Goal: Task Accomplishment & Management: Complete application form

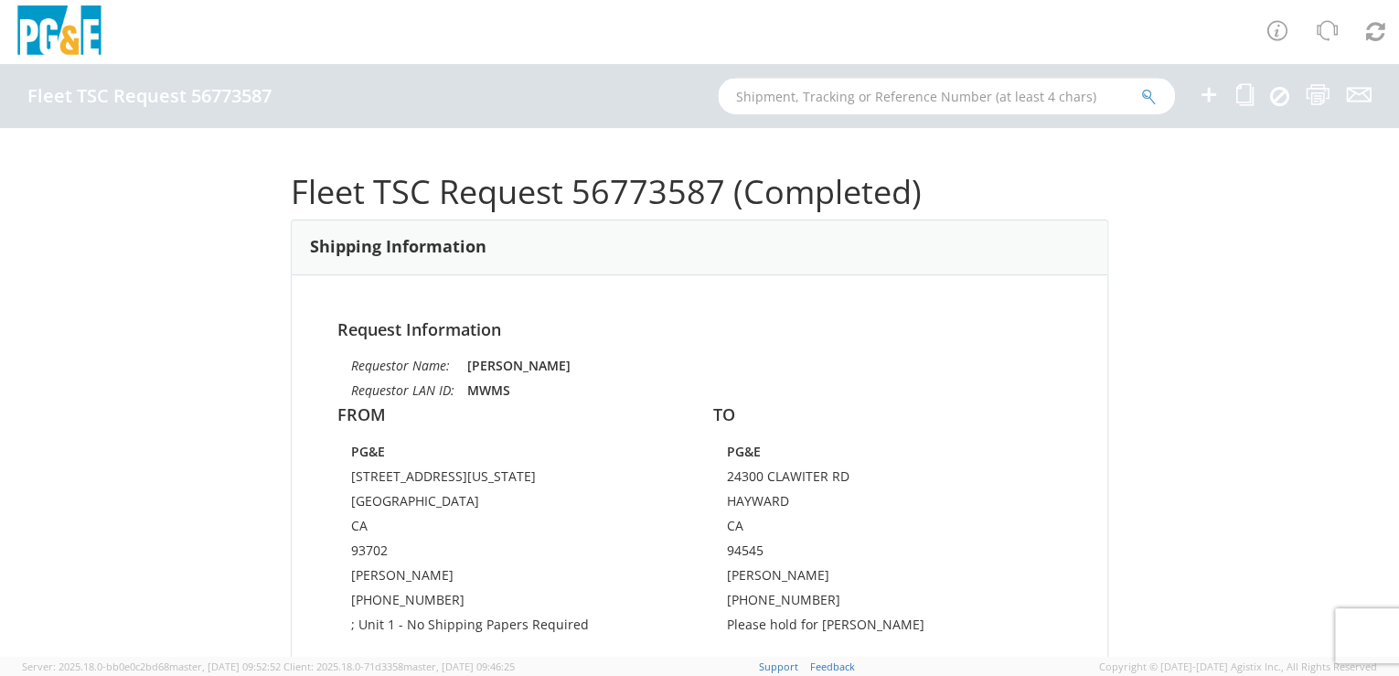
click at [837, 94] on input "text" at bounding box center [946, 96] width 457 height 37
paste input "55342899"
type input "55342899"
click at [1147, 97] on icon "submit" at bounding box center [1149, 97] width 16 height 16
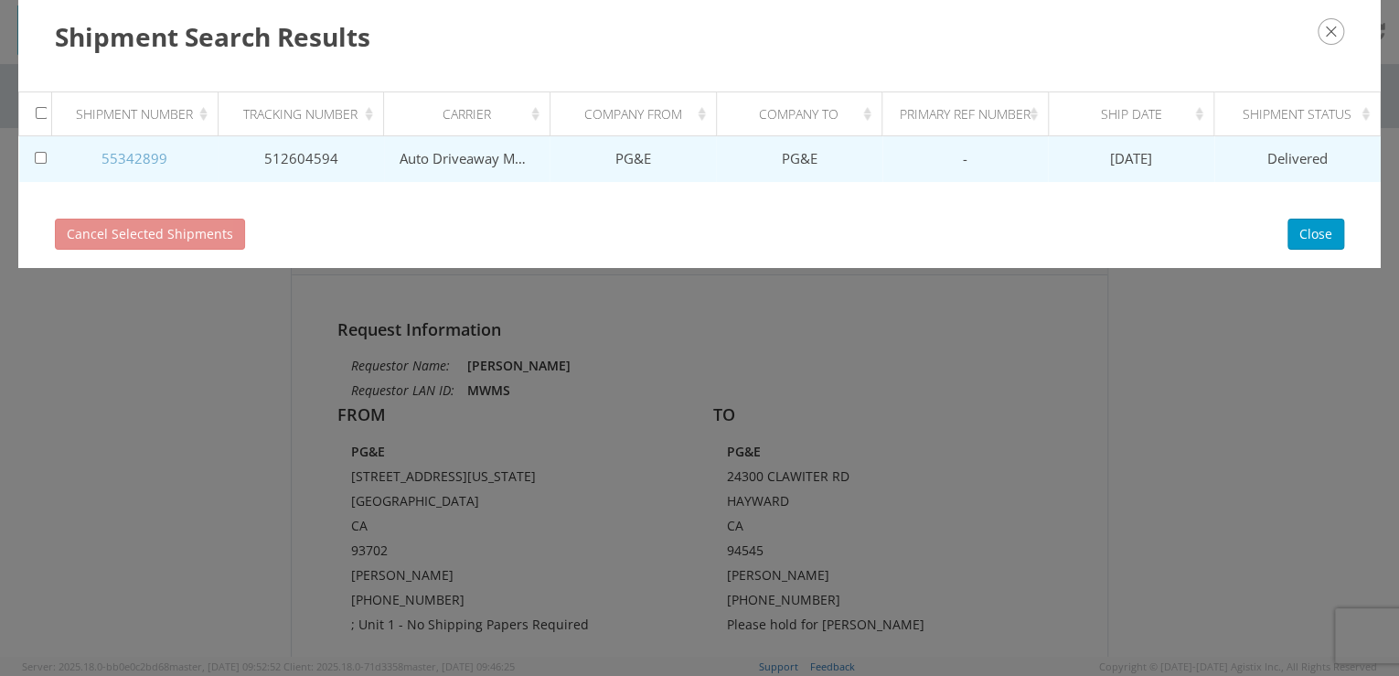
click at [135, 157] on link "55342899" at bounding box center [134, 158] width 66 height 18
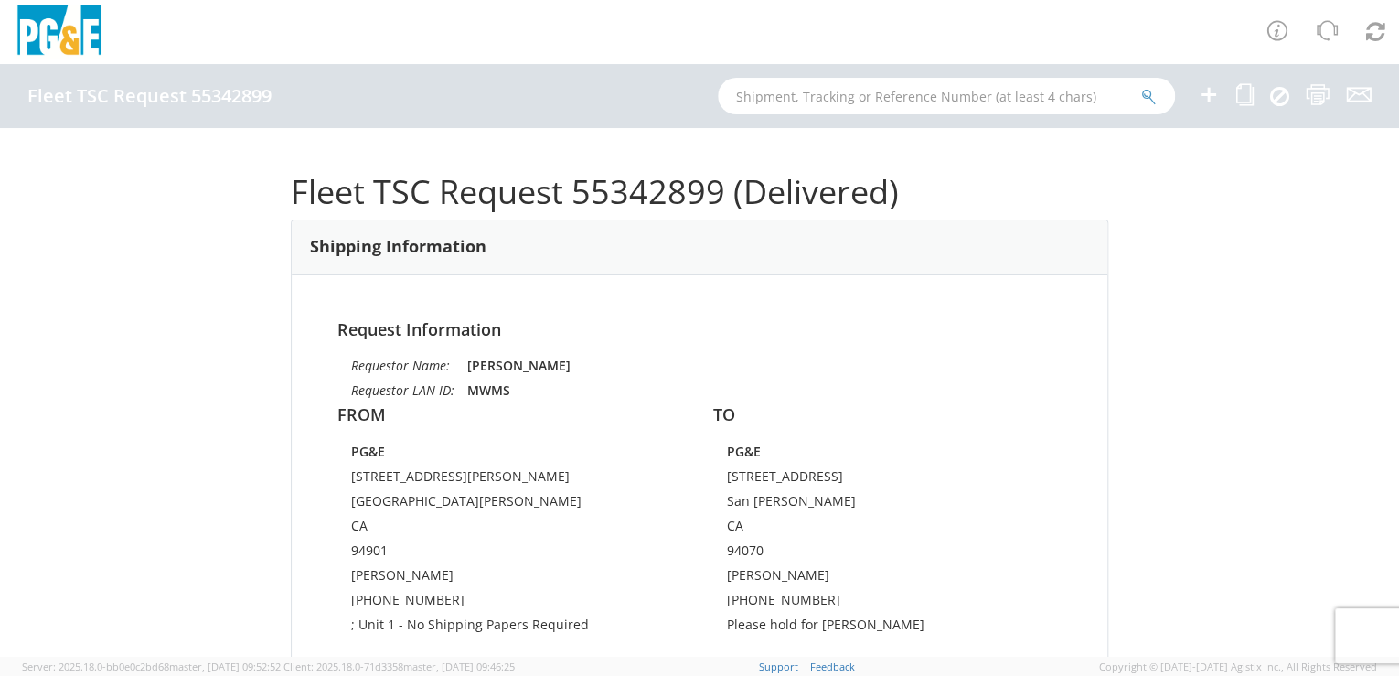
click at [1202, 97] on icon at bounding box center [1208, 94] width 22 height 23
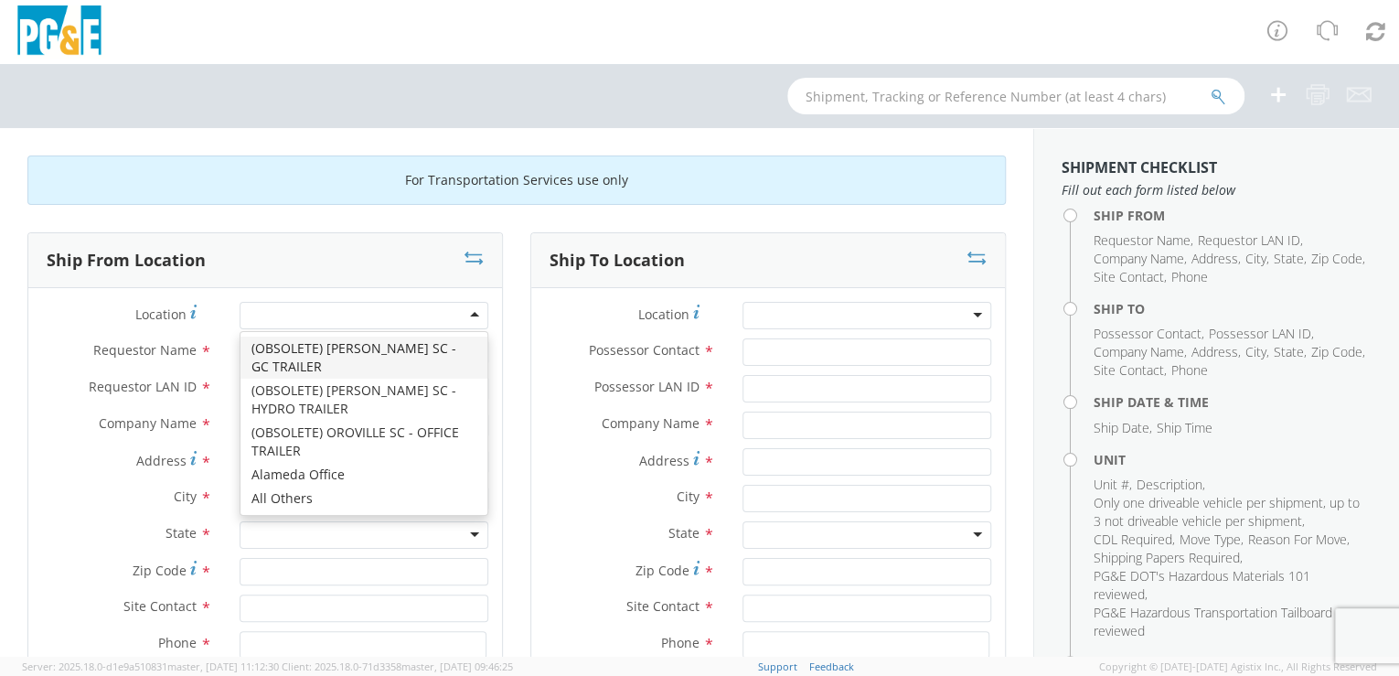
click at [362, 319] on div at bounding box center [363, 315] width 249 height 27
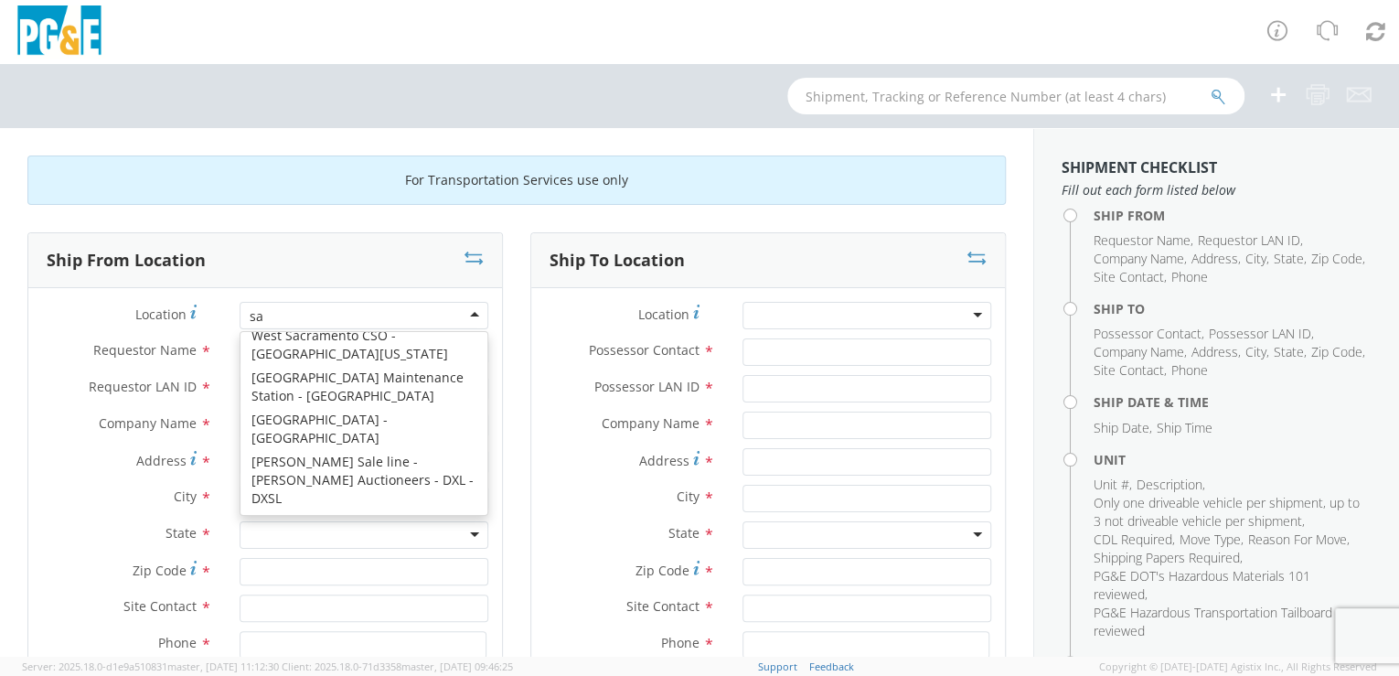
scroll to position [4, 0]
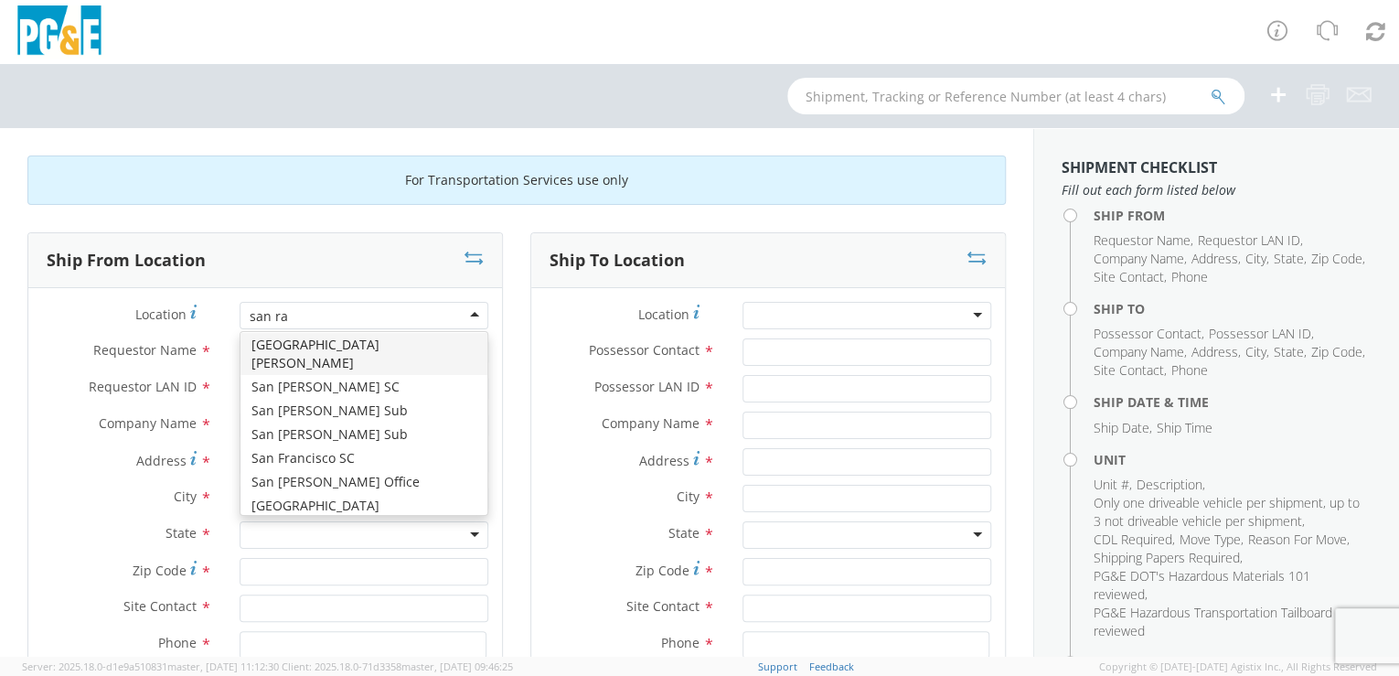
type input "san raf"
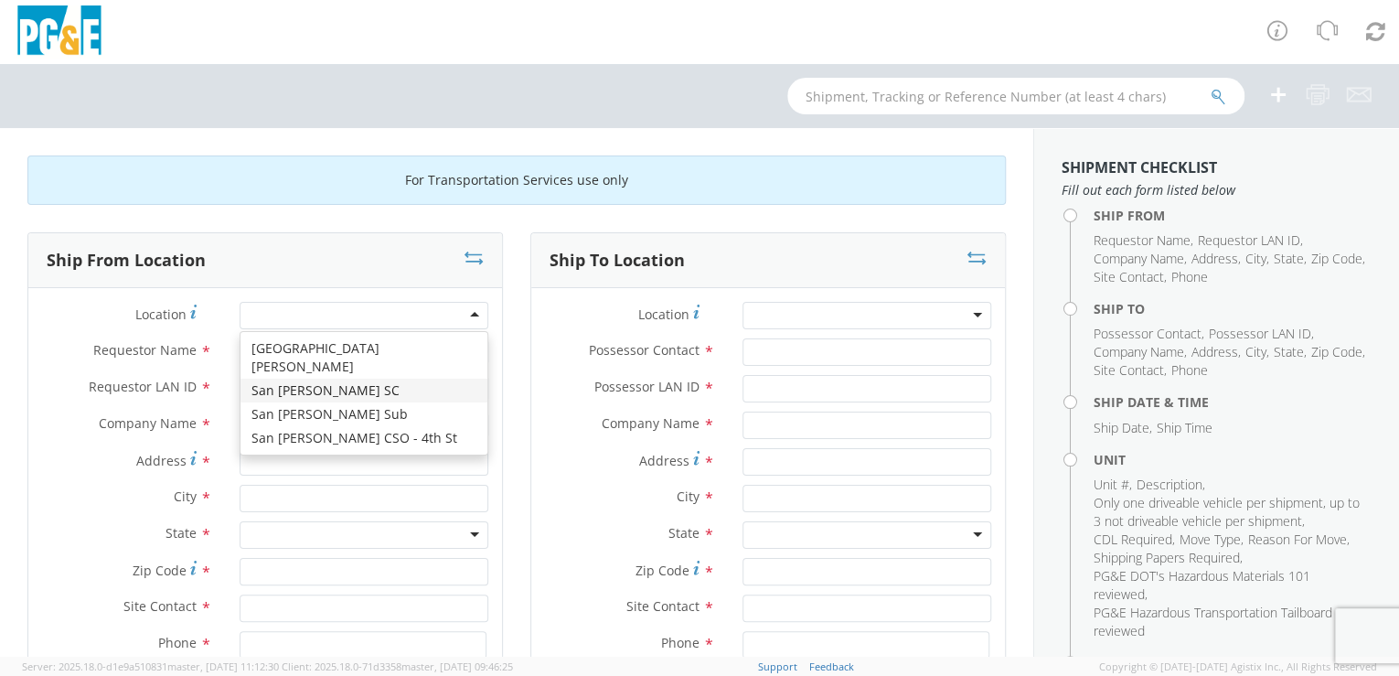
type input "PG&E"
type input "[STREET_ADDRESS][PERSON_NAME]"
type input "SAN [PERSON_NAME]"
type input "94901"
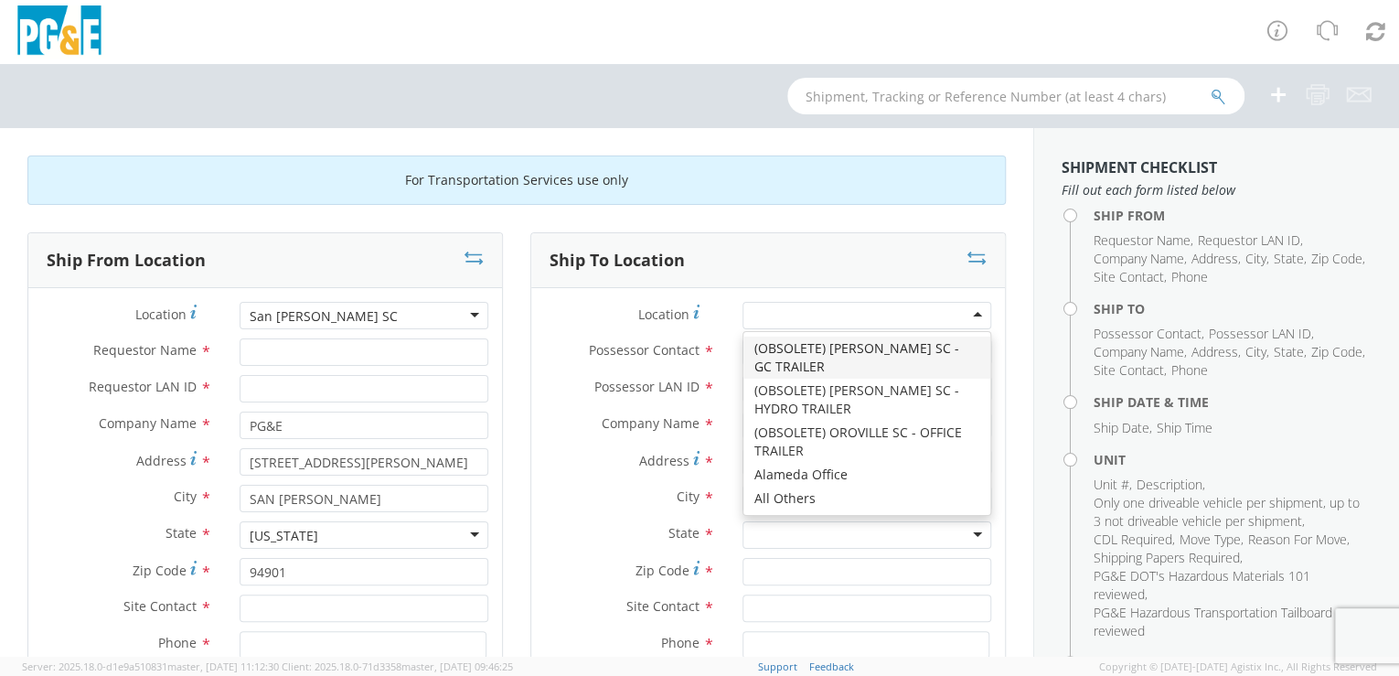
click at [805, 309] on div at bounding box center [866, 315] width 249 height 27
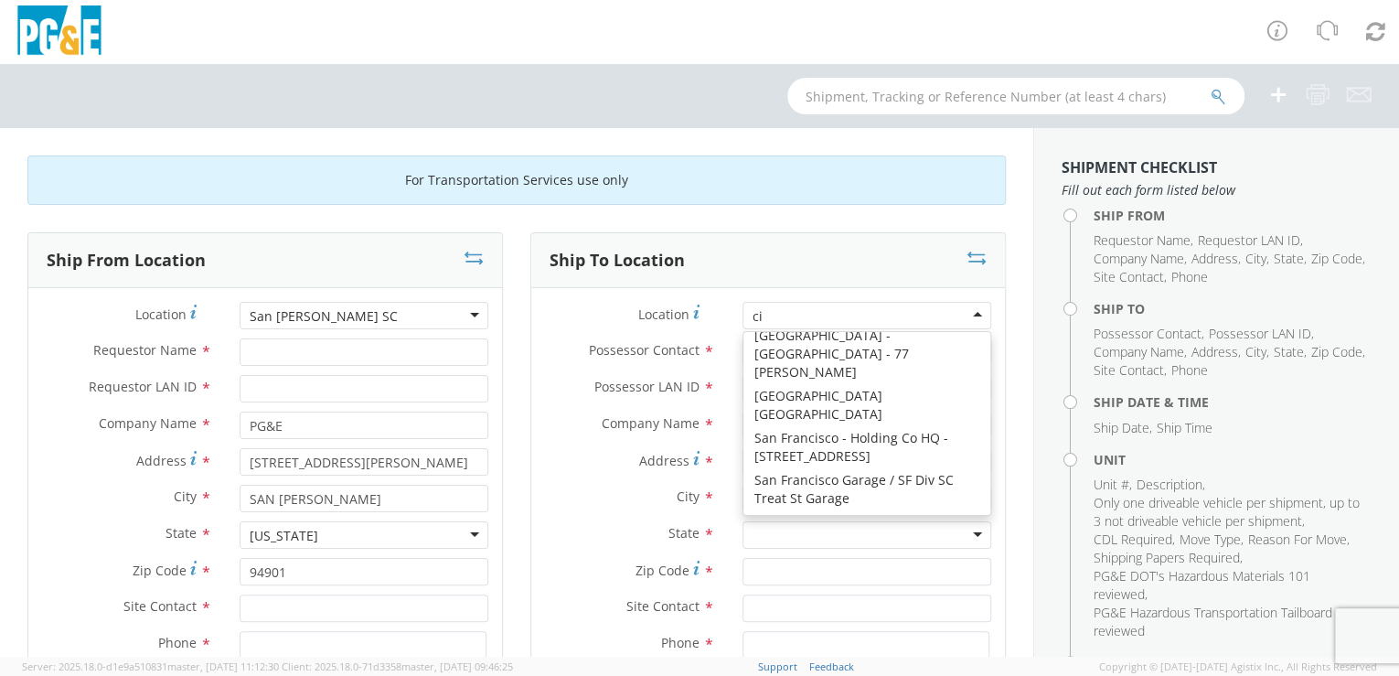
scroll to position [4, 0]
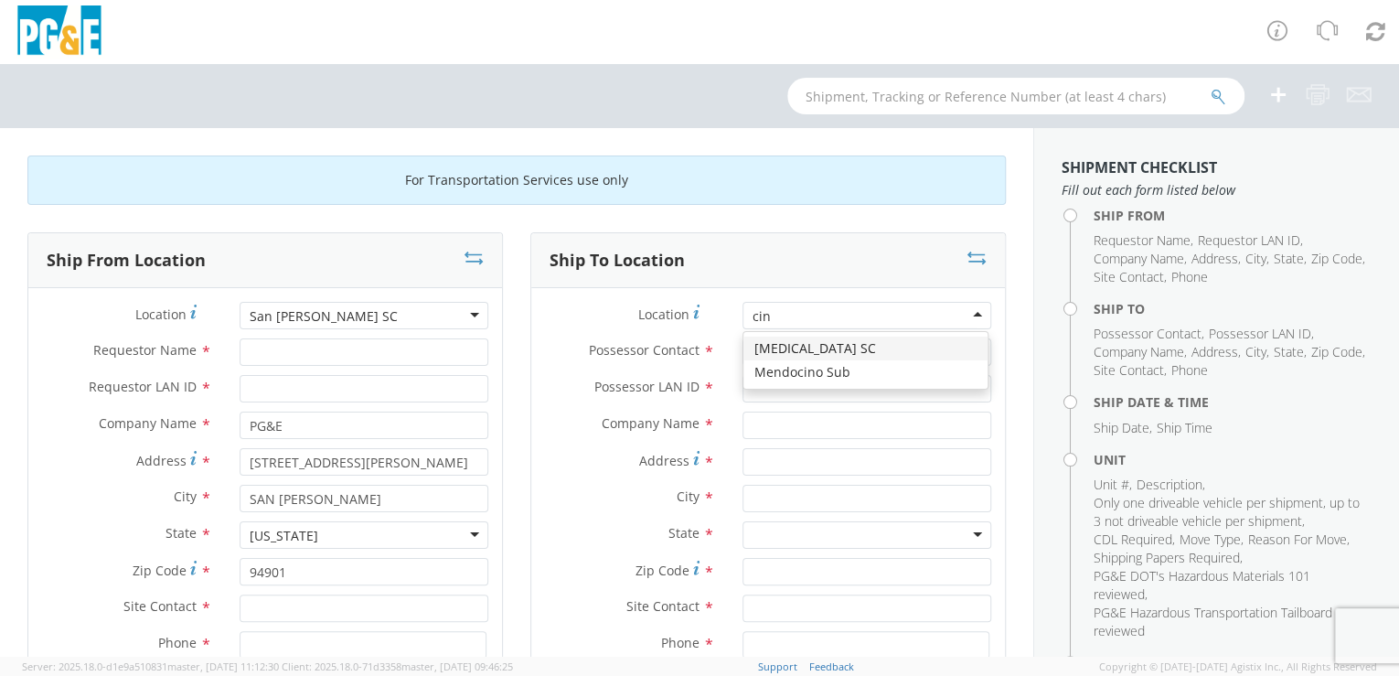
type input "cinn"
type input "PG&E"
type input "[STREET_ADDRESS]"
type input "[GEOGRAPHIC_DATA][PERSON_NAME]"
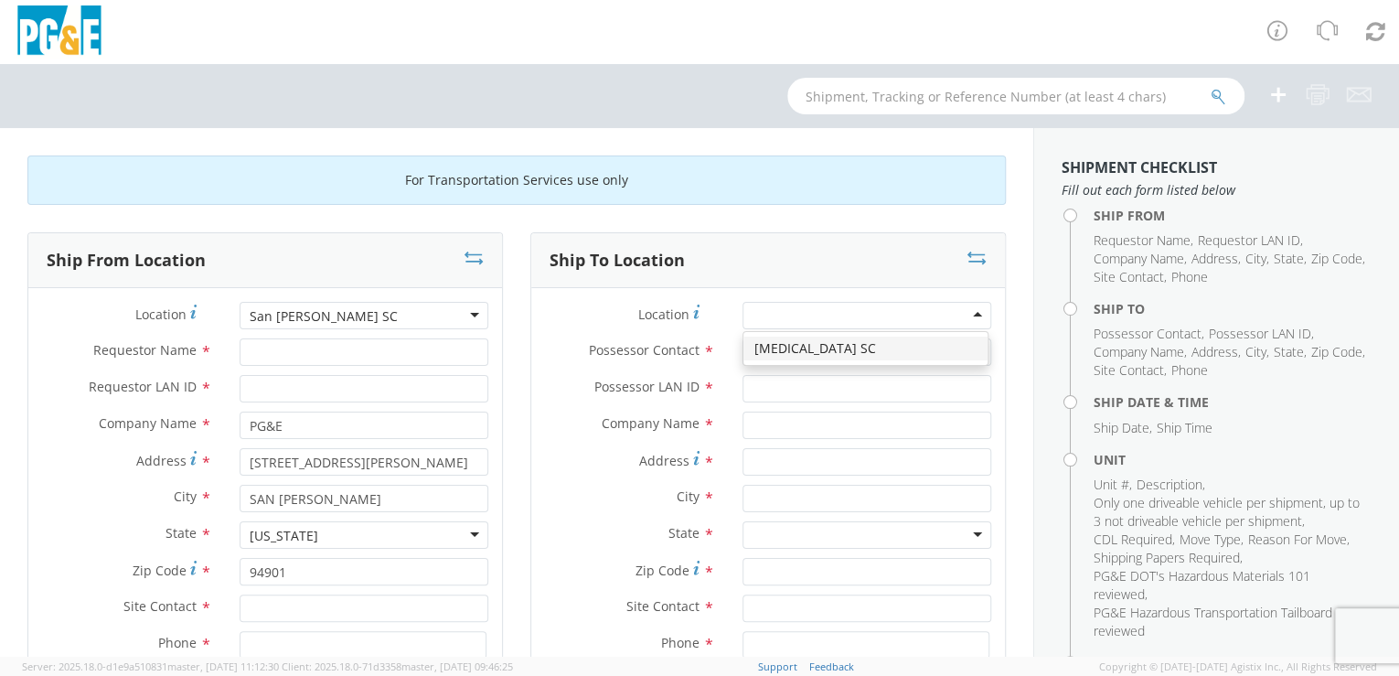
type input "95126"
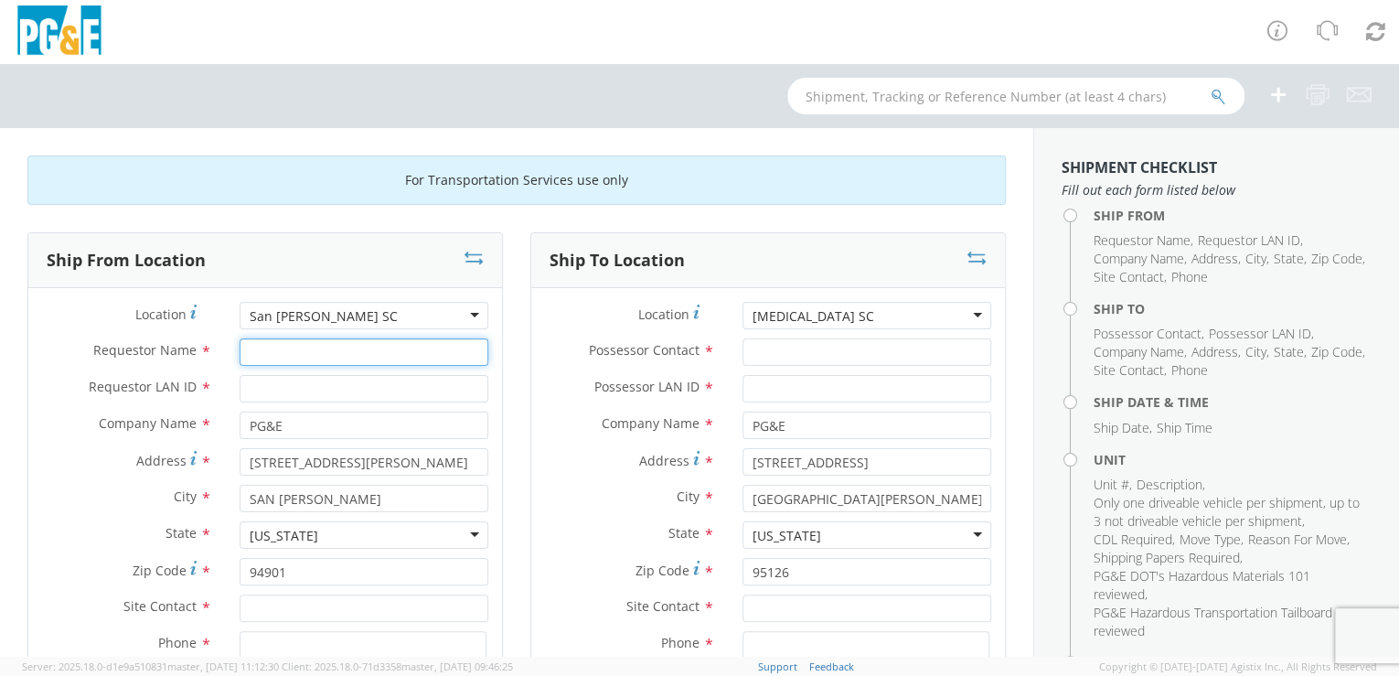
click at [299, 351] on input "Requestor Name *" at bounding box center [363, 351] width 249 height 27
drag, startPoint x: 311, startPoint y: 346, endPoint x: 326, endPoint y: 346, distance: 15.6
type input "[PERSON_NAME]"
click at [259, 388] on input "Requestor LAN ID *" at bounding box center [363, 388] width 249 height 27
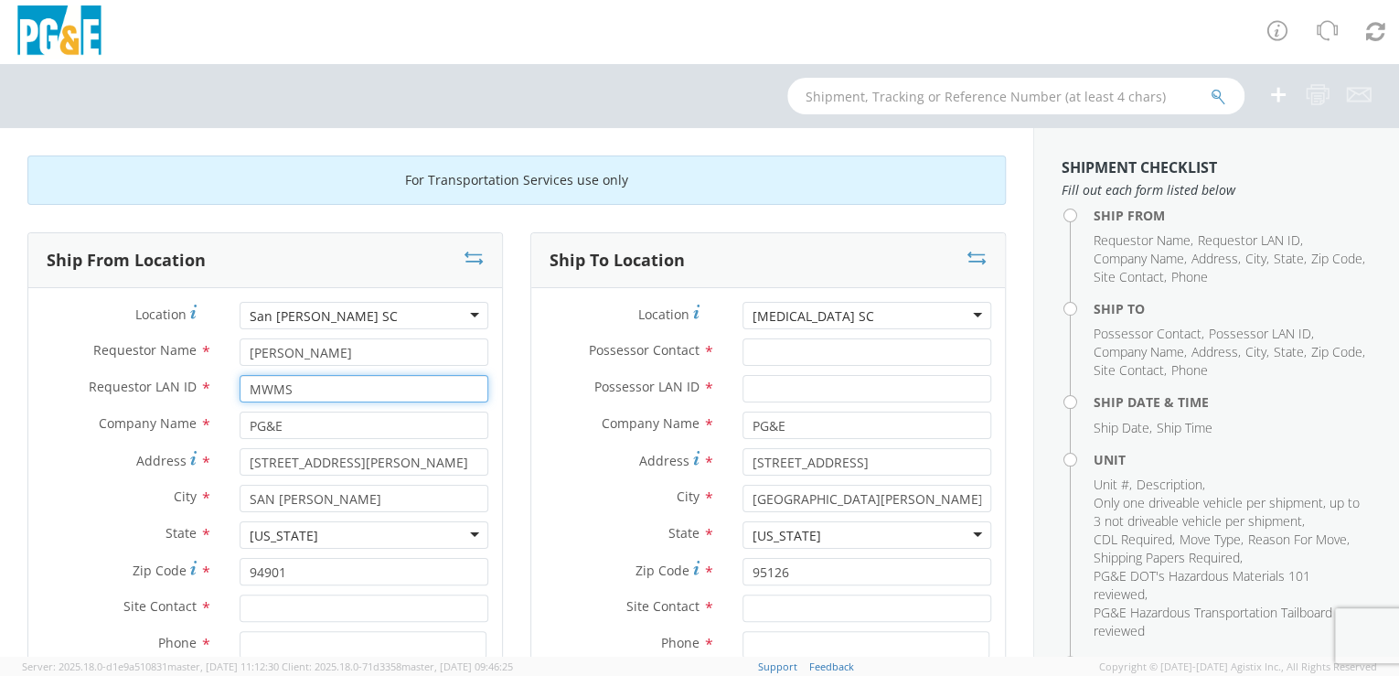
type input "MWMS"
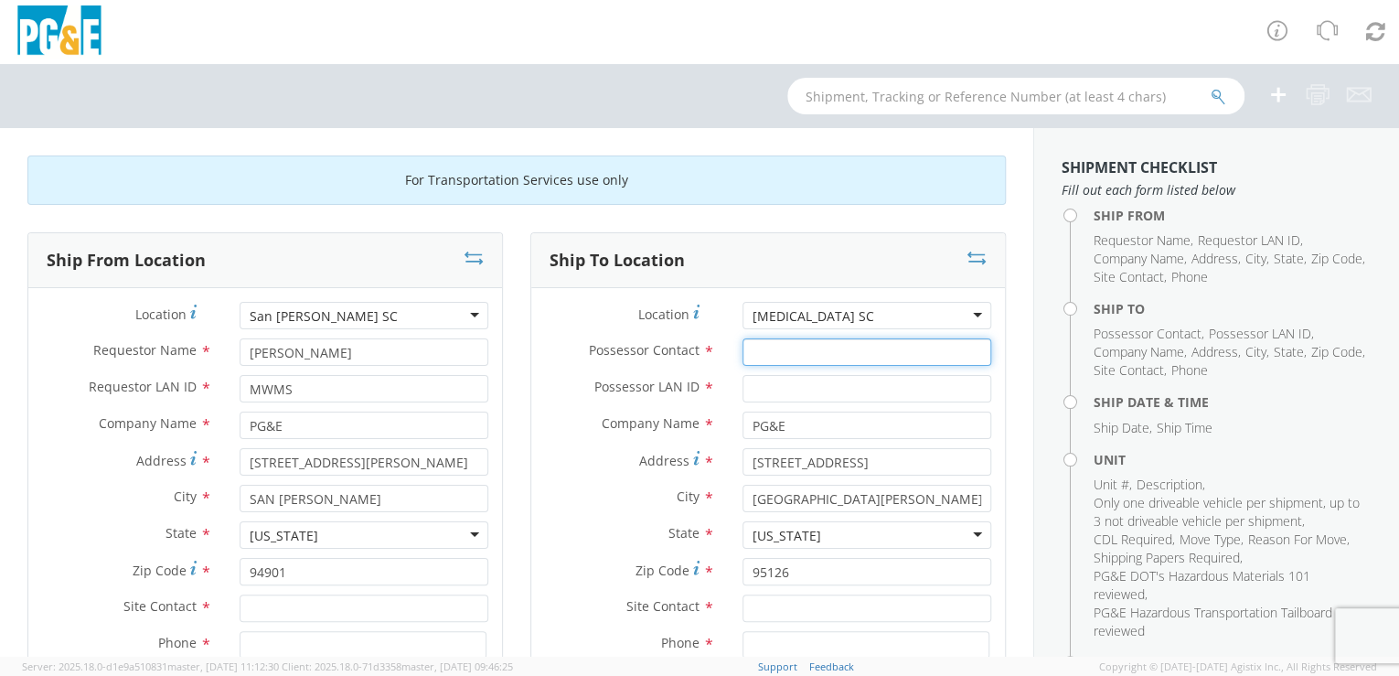
click at [751, 354] on input "Possessor Contact *" at bounding box center [866, 351] width 249 height 27
paste input "[PERSON_NAME]"
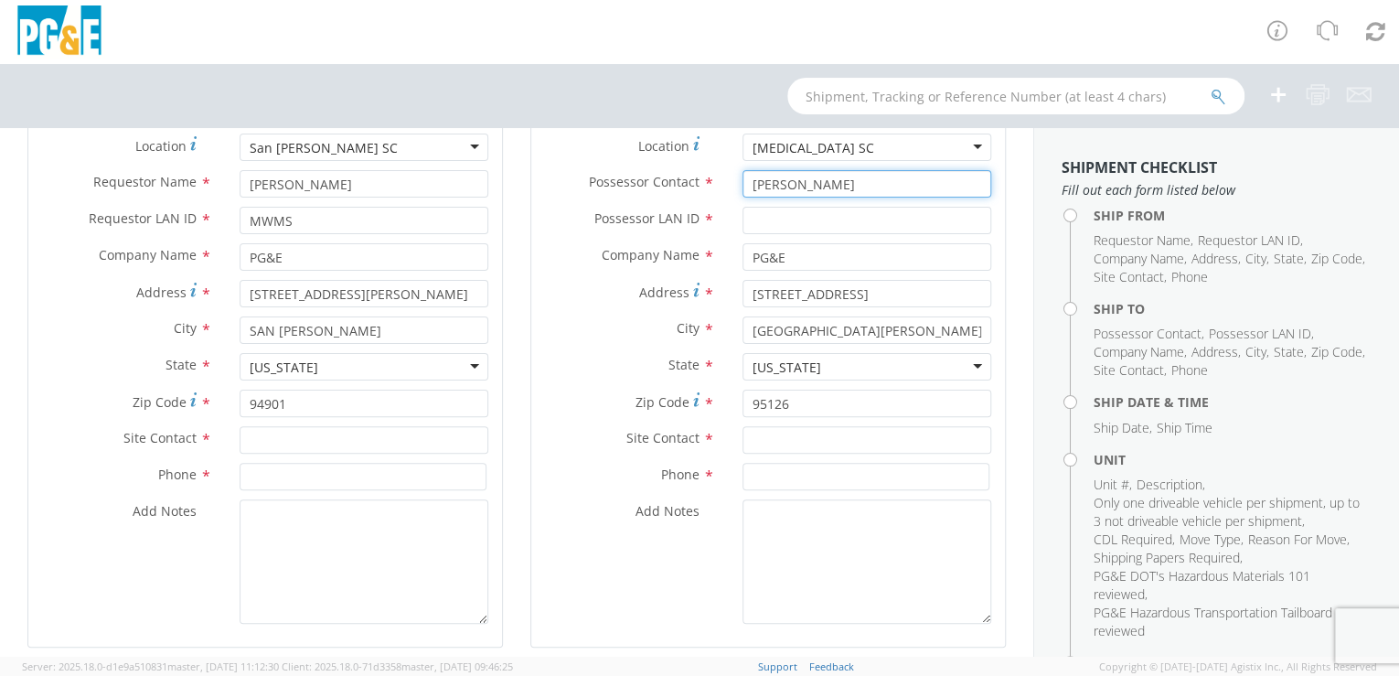
scroll to position [219, 0]
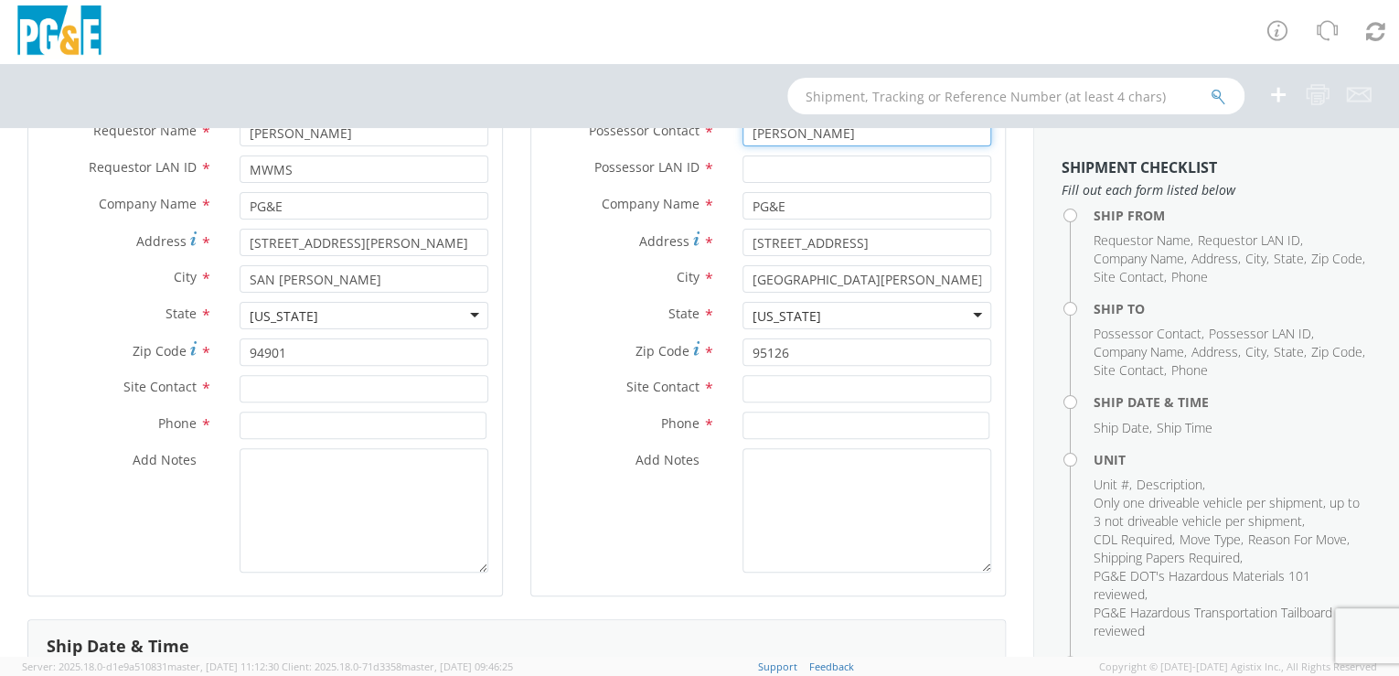
type input "[PERSON_NAME]"
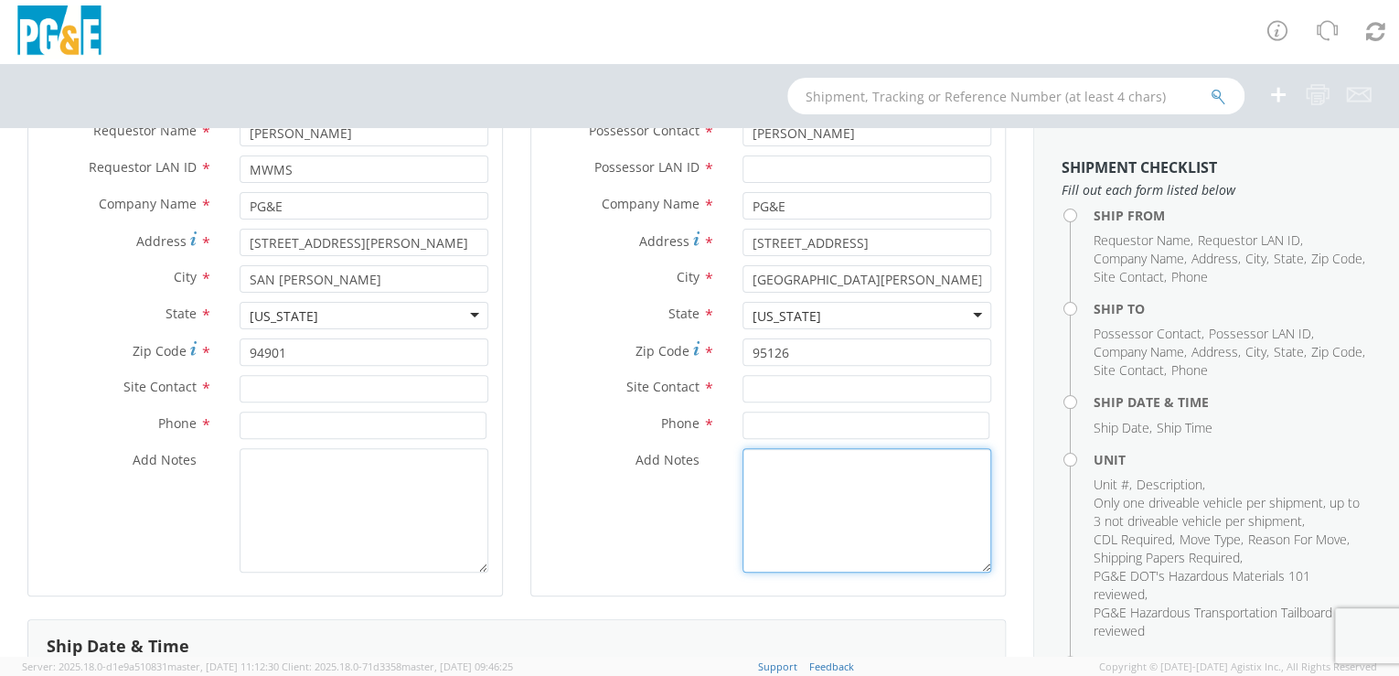
click at [769, 465] on textarea "Add Notes *" at bounding box center [866, 510] width 249 height 124
paste textarea "[PERSON_NAME]"
type textarea "Please hold for [PERSON_NAME]"
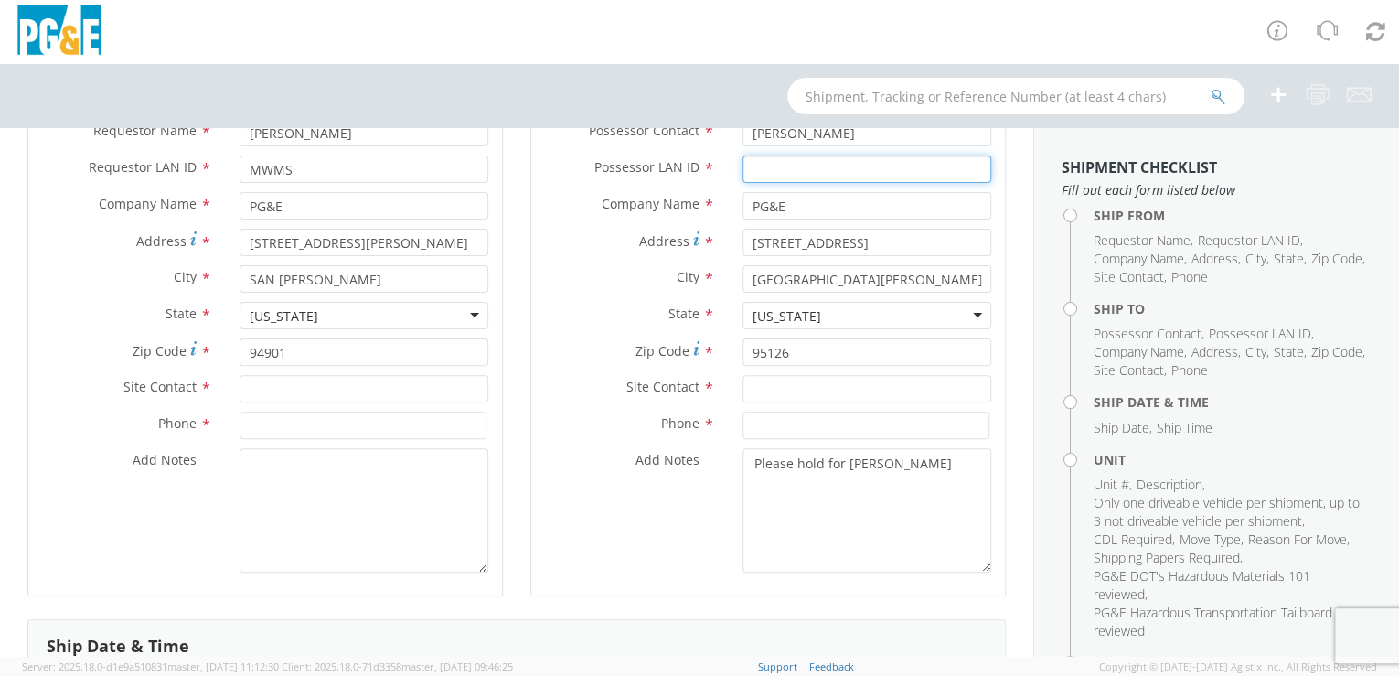
click at [756, 165] on input "Possessor LAN ID *" at bounding box center [866, 168] width 249 height 27
paste input "A1TU"
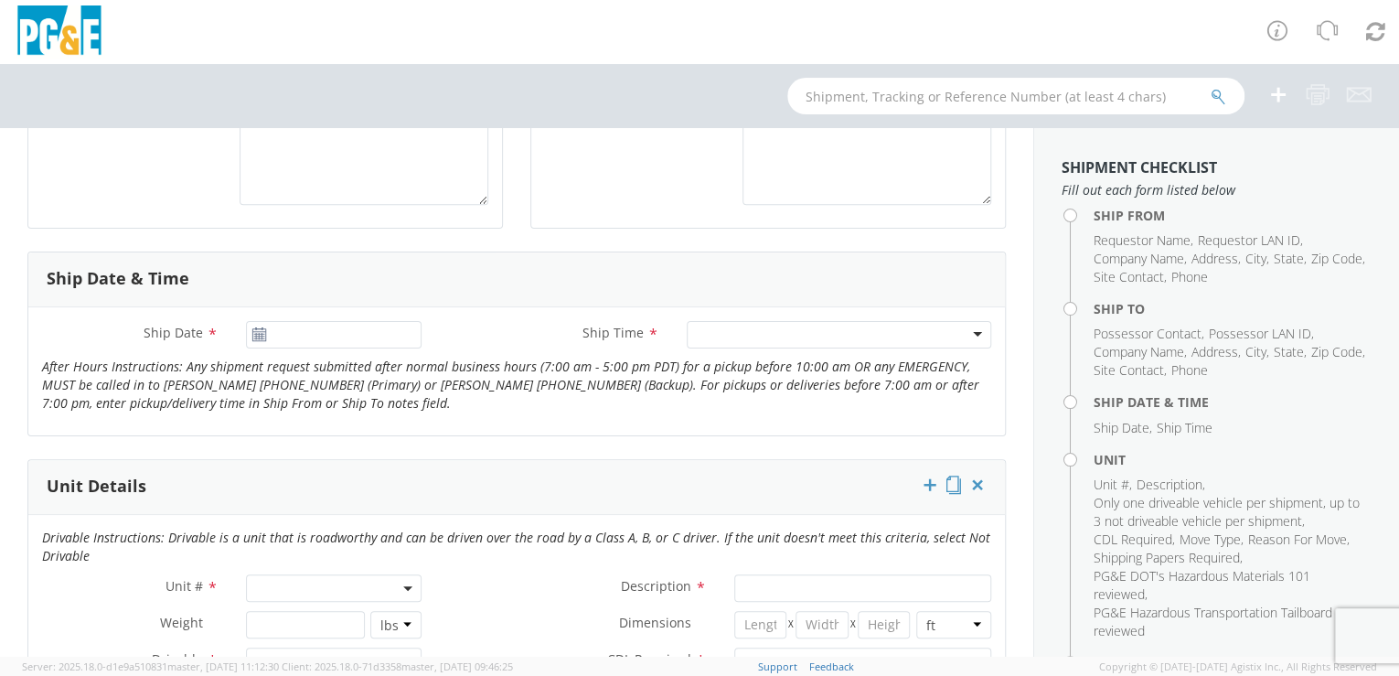
scroll to position [619, 0]
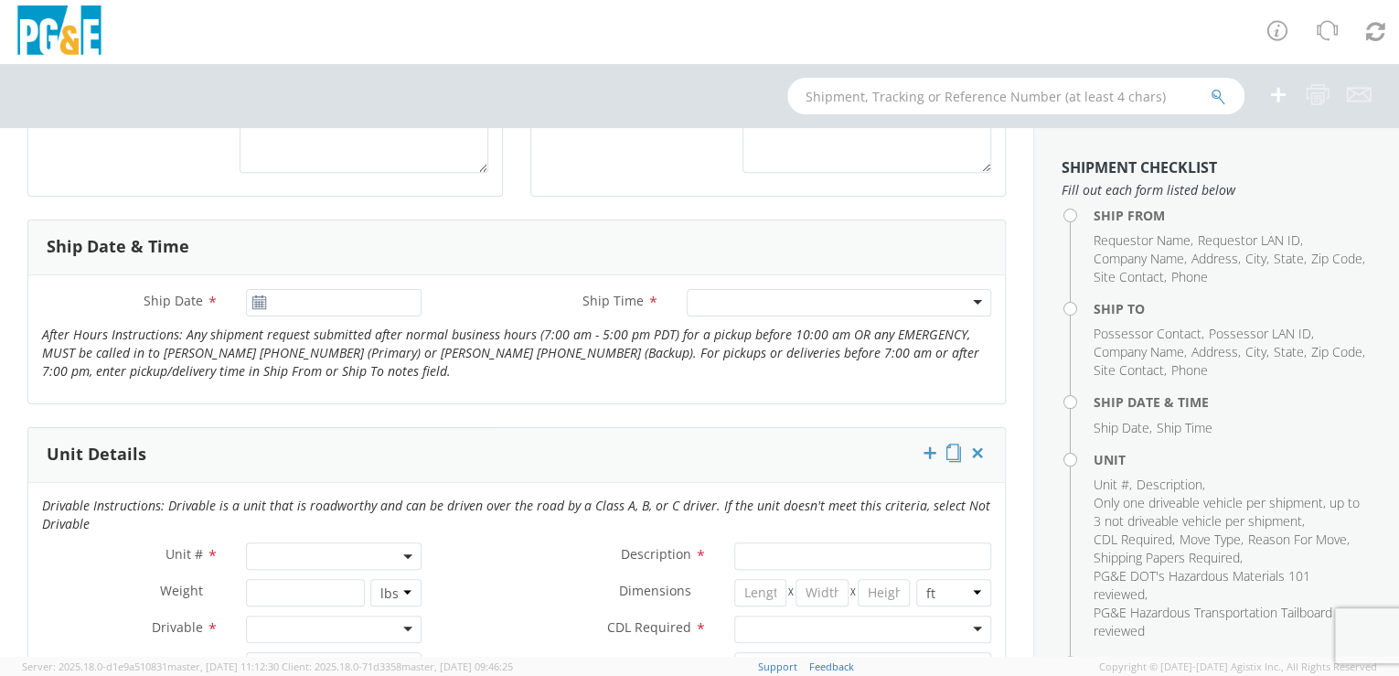
type input "A1TU"
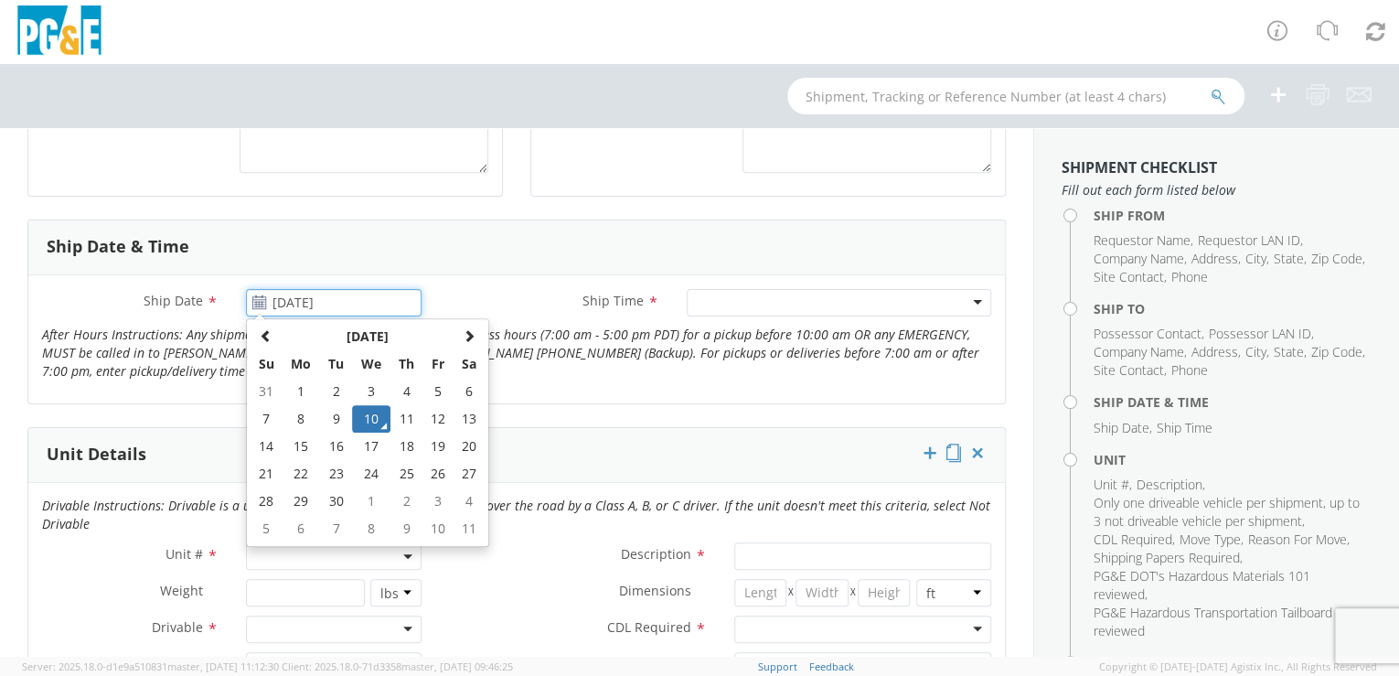
click at [274, 292] on input "[DATE]" at bounding box center [334, 302] width 176 height 27
click at [433, 413] on td "12" at bounding box center [437, 418] width 31 height 27
type input "[DATE]"
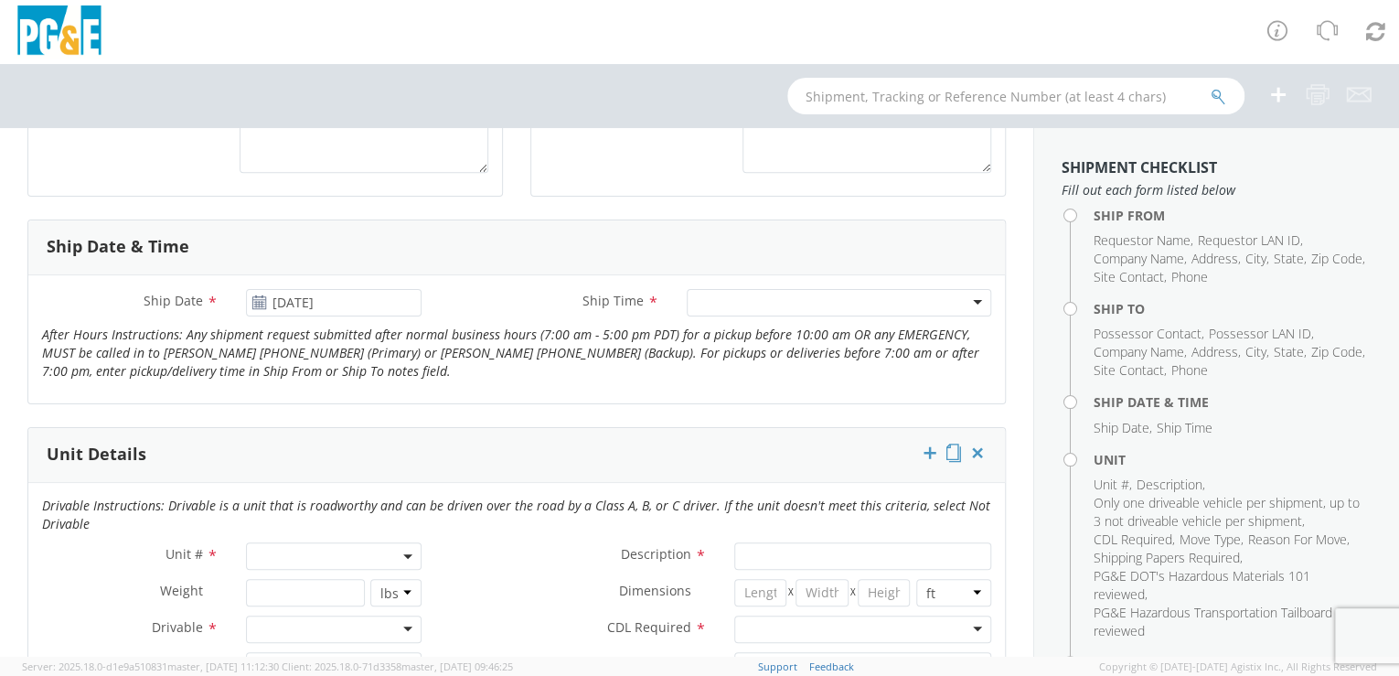
click at [963, 299] on div at bounding box center [838, 302] width 304 height 27
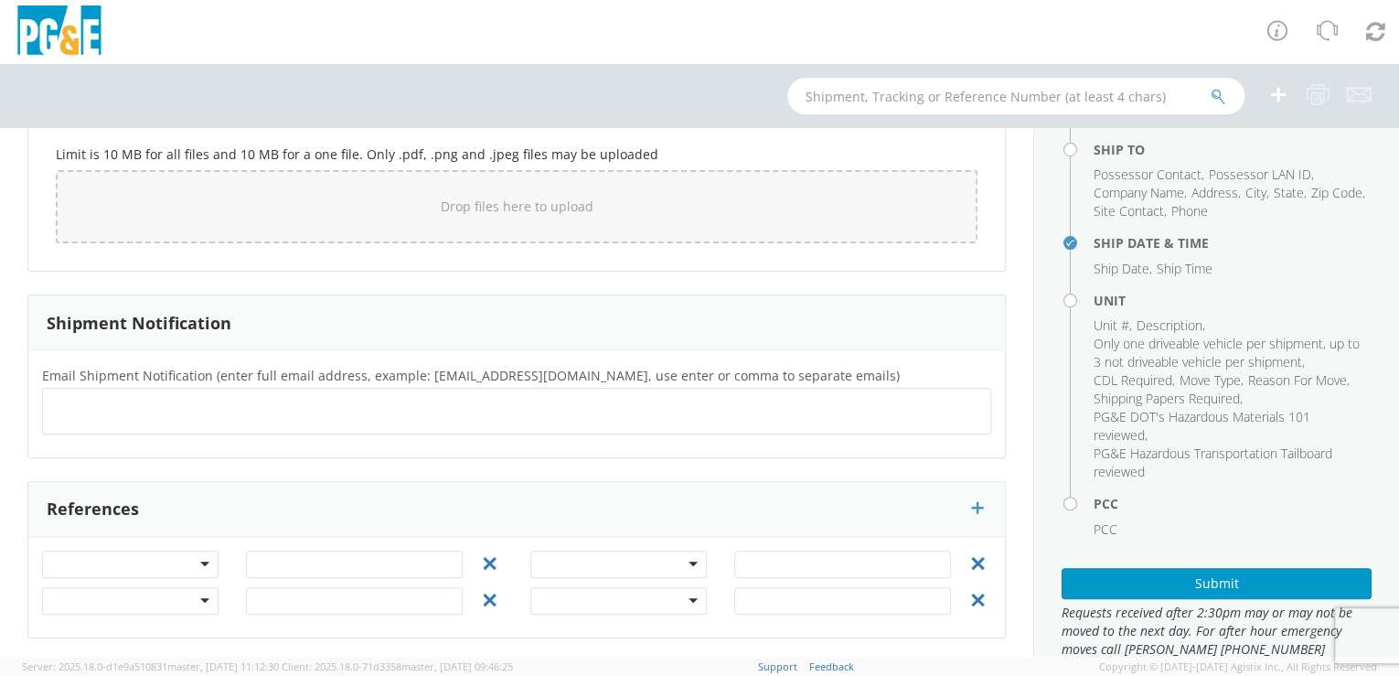
scroll to position [197, 0]
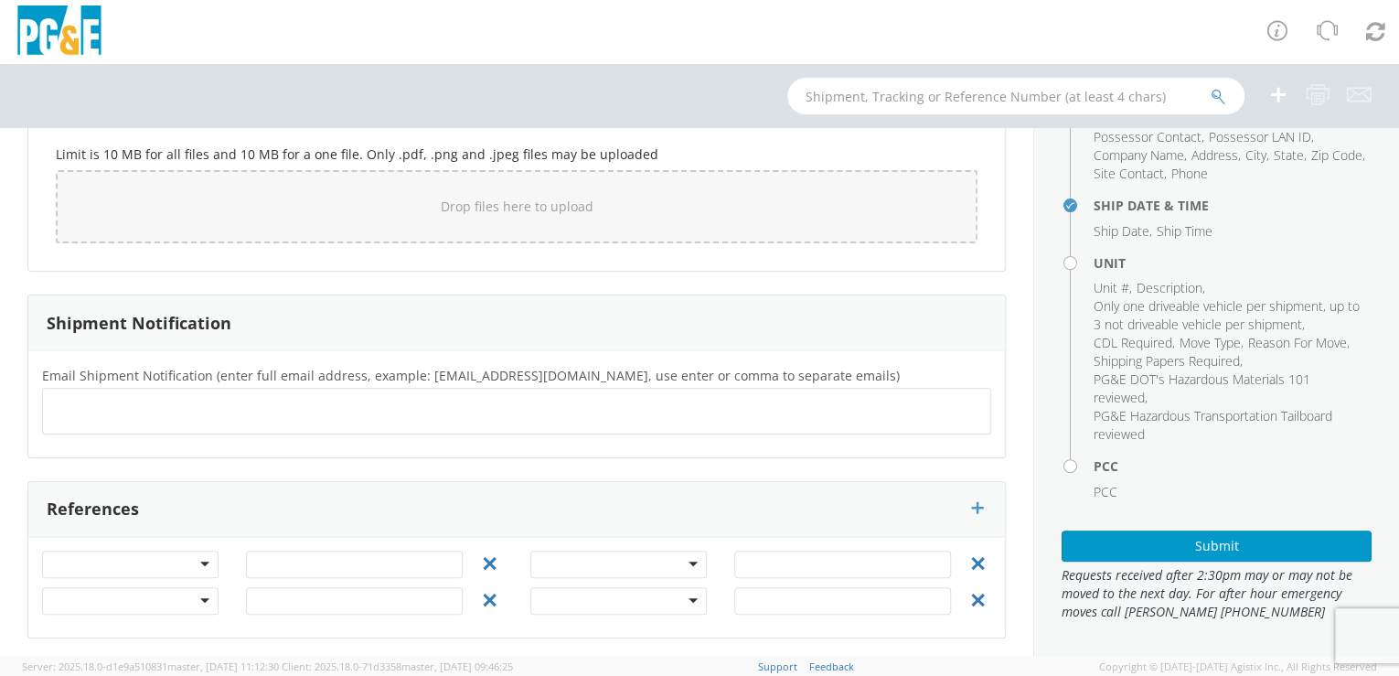
click at [70, 412] on ul at bounding box center [516, 411] width 932 height 30
paste input "A1TU"
type input "[EMAIL_ADDRESS][DOMAIN_NAME]"
click at [176, 439] on div "Email Shipment Notification (enter full email address, example: [EMAIL_ADDRESS]…" at bounding box center [516, 404] width 976 height 108
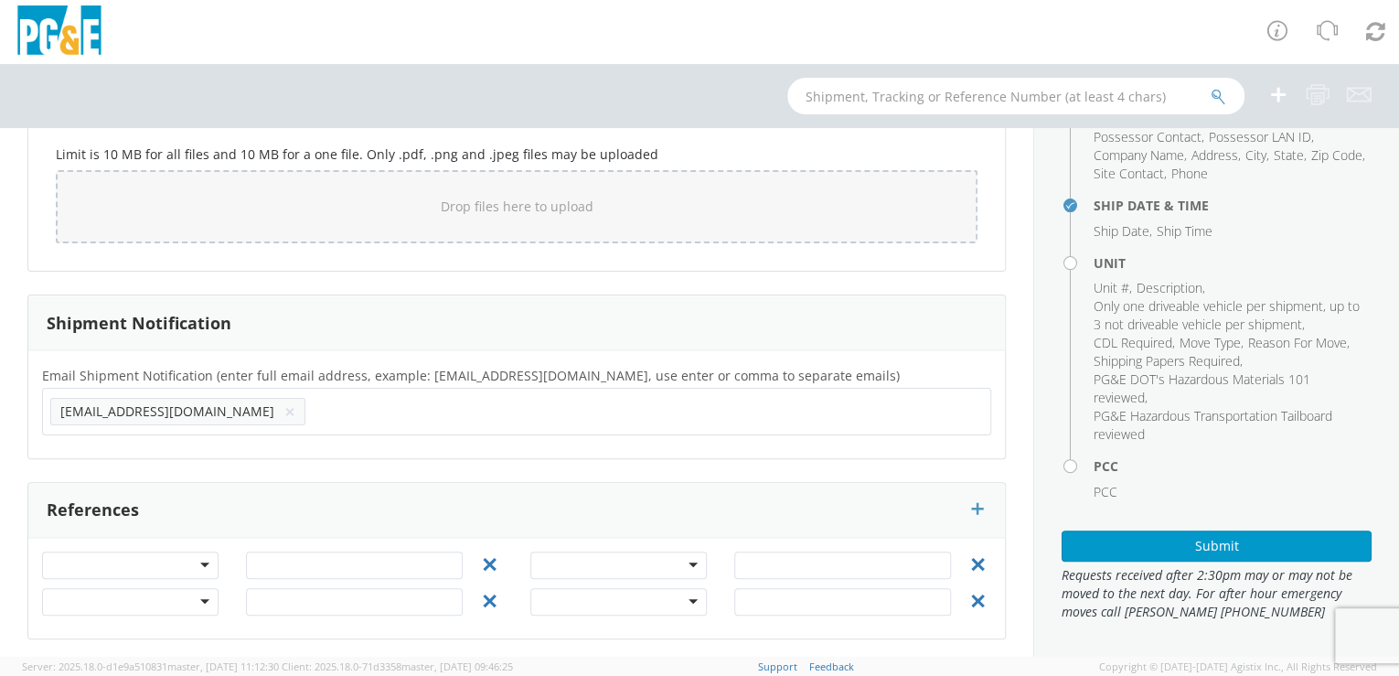
click at [313, 410] on input "text" at bounding box center [373, 411] width 120 height 27
paste input "[EMAIL_ADDRESS][DOMAIN_NAME]"
type input "[EMAIL_ADDRESS][DOMAIN_NAME]"
click at [194, 442] on div "Email Shipment Notification (enter full email address, example: [EMAIL_ADDRESS]…" at bounding box center [516, 404] width 976 height 108
click at [574, 410] on input "text" at bounding box center [634, 411] width 120 height 27
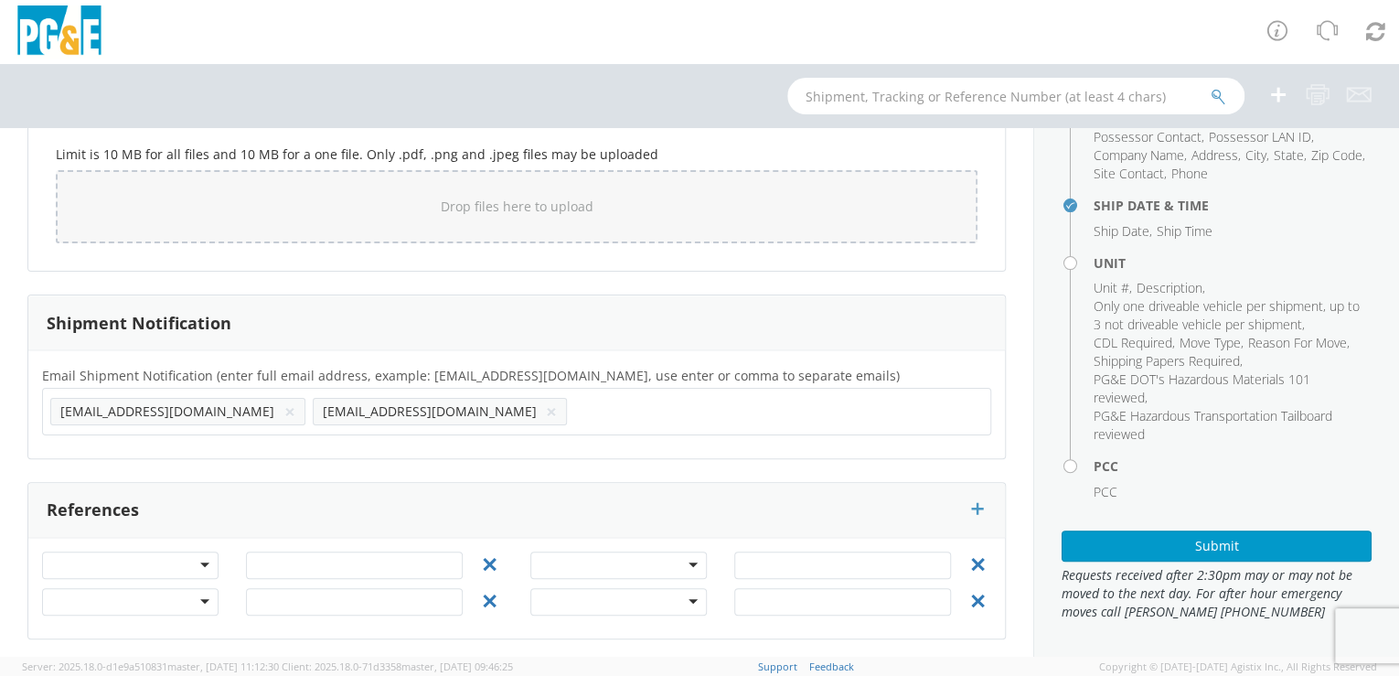
paste input "[EMAIL_ADDRESS][DOMAIN_NAME]"
type input "[EMAIL_ADDRESS][DOMAIN_NAME]"
click at [347, 448] on div "Email Shipment Notification (enter full email address, example: [EMAIL_ADDRESS]…" at bounding box center [516, 404] width 976 height 108
click at [836, 409] on input "text" at bounding box center [896, 411] width 120 height 27
paste input "[EMAIL_ADDRESS][DOMAIN_NAME]"
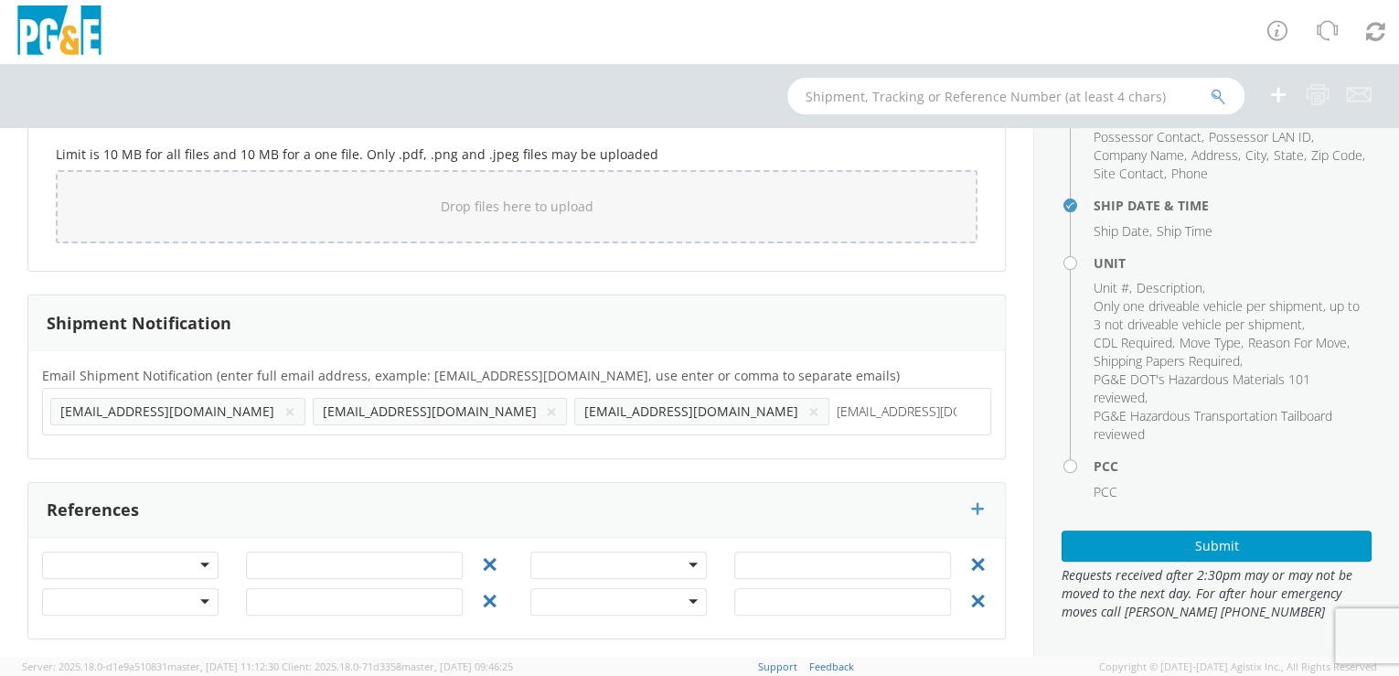
type input "[EMAIL_ADDRESS][DOMAIN_NAME]"
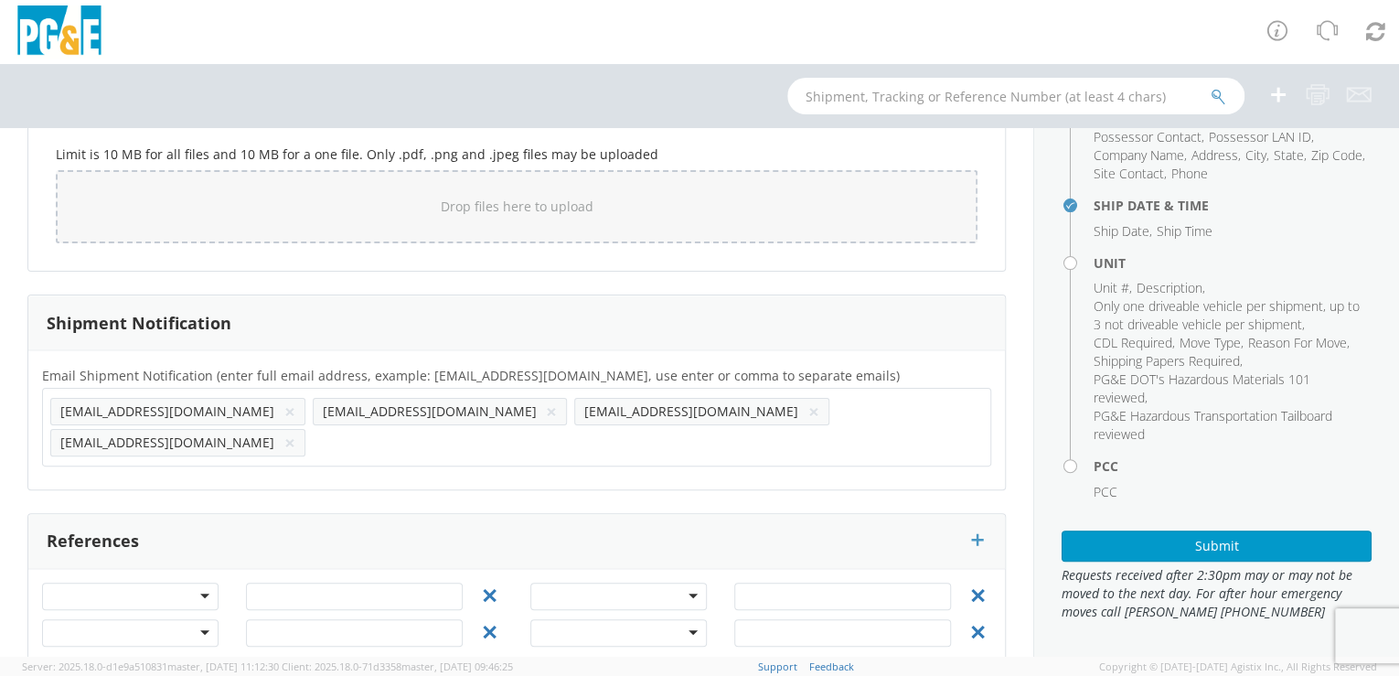
click at [460, 448] on div "Email Shipment Notification (enter full email address, example: [EMAIL_ADDRESS]…" at bounding box center [516, 419] width 976 height 139
click at [432, 429] on input "text" at bounding box center [373, 442] width 120 height 27
paste input "[EMAIL_ADDRESS][DOMAIN_NAME]"
type input "[EMAIL_ADDRESS][DOMAIN_NAME]"
click at [617, 442] on div "Email Shipment Notification (enter full email address, example: [EMAIL_ADDRESS]…" at bounding box center [516, 419] width 976 height 139
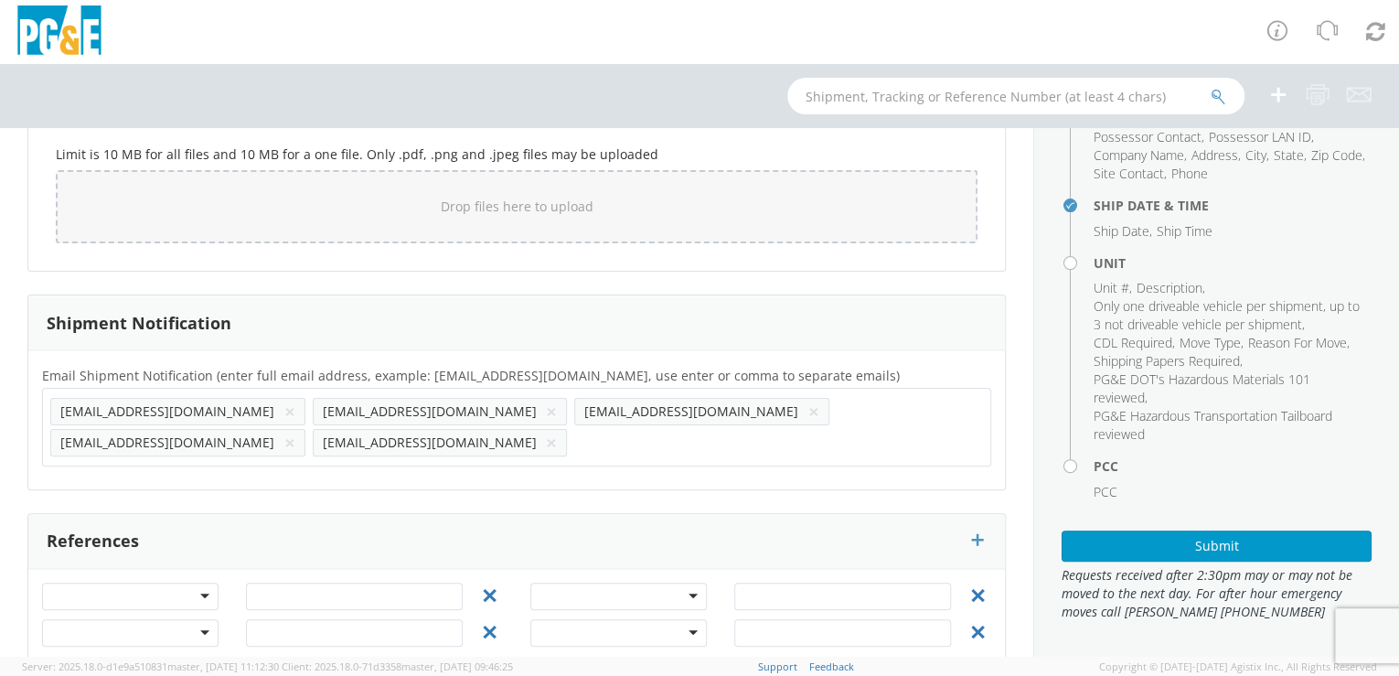
click at [694, 429] on input "text" at bounding box center [634, 442] width 120 height 27
paste input "[EMAIL_ADDRESS][DOMAIN_NAME]"
type input "[EMAIL_ADDRESS][DOMAIN_NAME]"
click at [731, 442] on div "Email Shipment Notification (enter full email address, example: [EMAIL_ADDRESS]…" at bounding box center [516, 419] width 976 height 139
click at [819, 442] on ul "[EMAIL_ADDRESS][DOMAIN_NAME] × [EMAIL_ADDRESS][DOMAIN_NAME] × [EMAIL_ADDRESS][D…" at bounding box center [516, 427] width 932 height 62
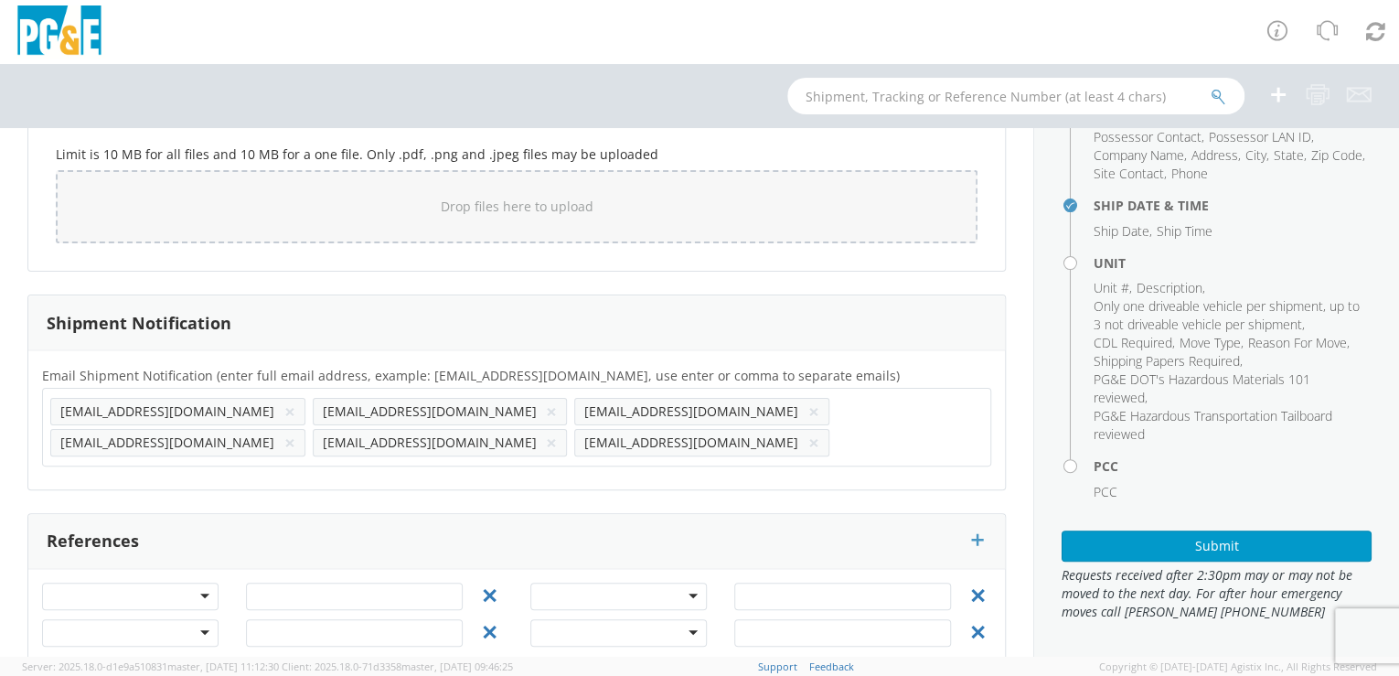
paste input "[PHONE_NUMBER]"
type input "[PHONE_NUMBER]"
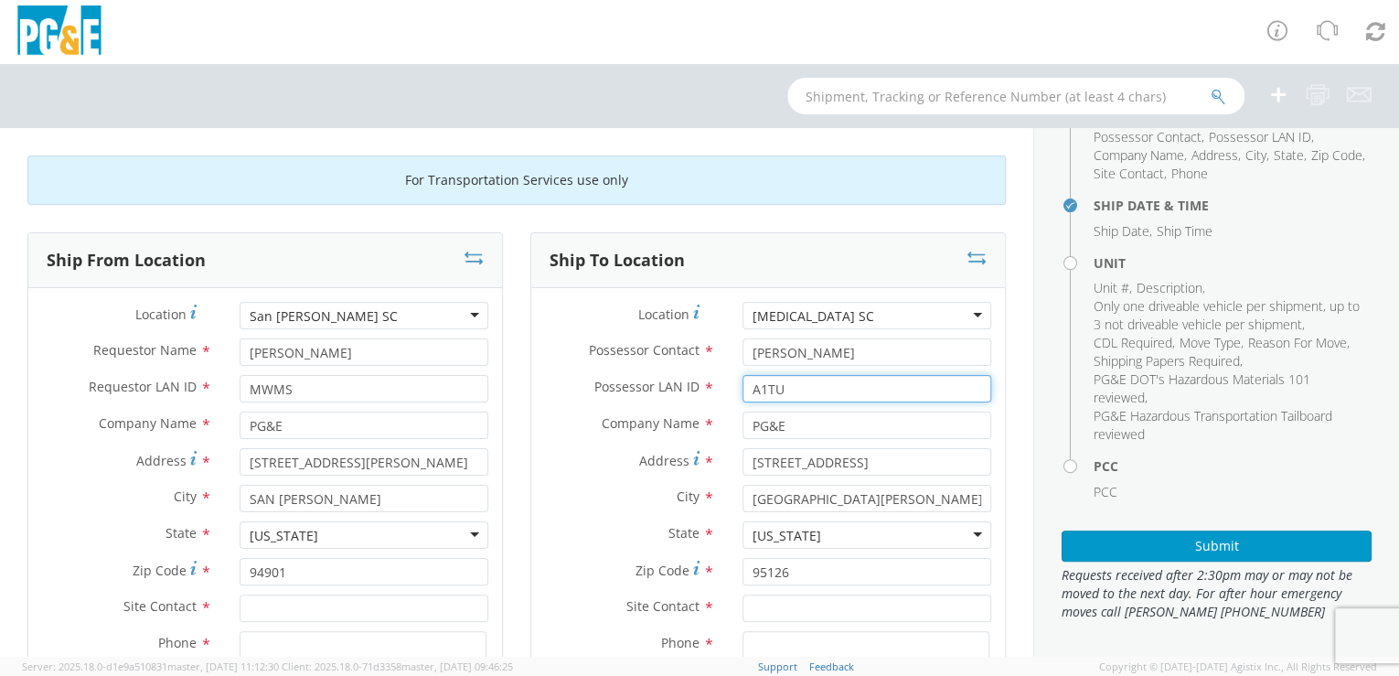
drag, startPoint x: 740, startPoint y: 395, endPoint x: 715, endPoint y: 394, distance: 24.7
click at [715, 396] on div "Possessor LAN ID * A1TU" at bounding box center [768, 388] width 474 height 27
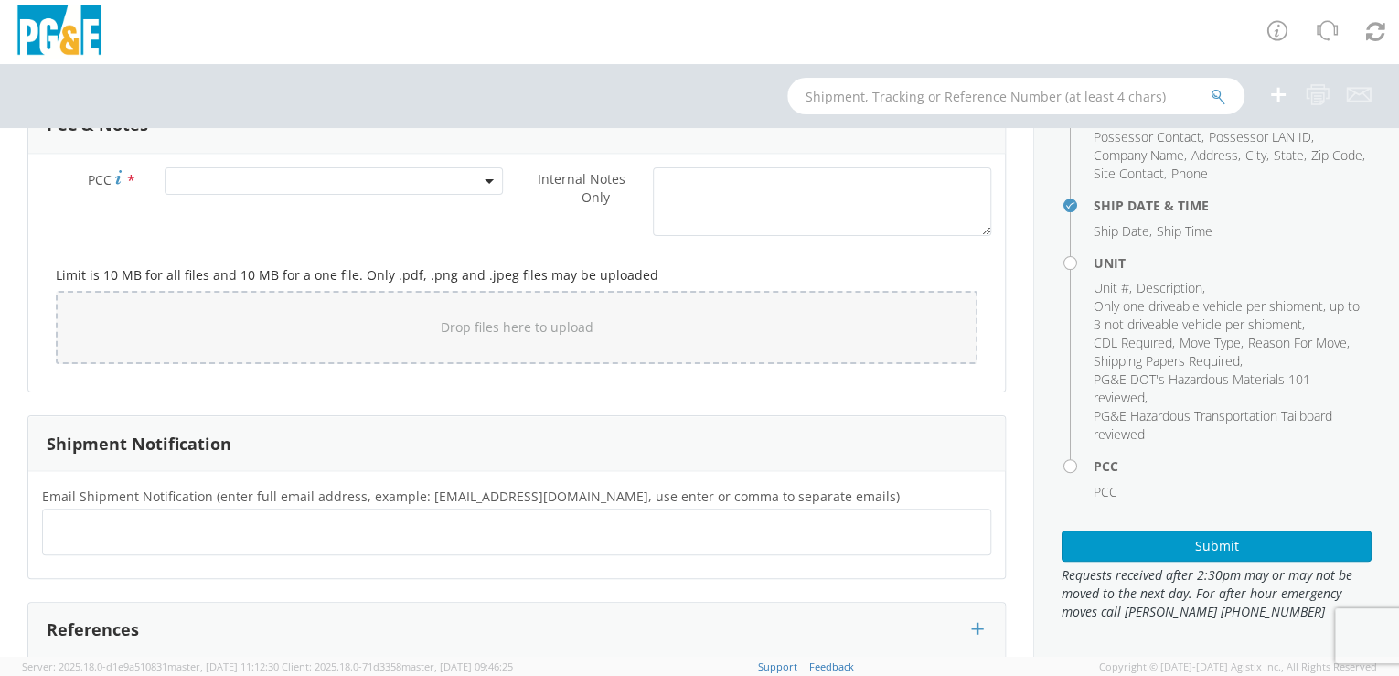
scroll to position [1619, 0]
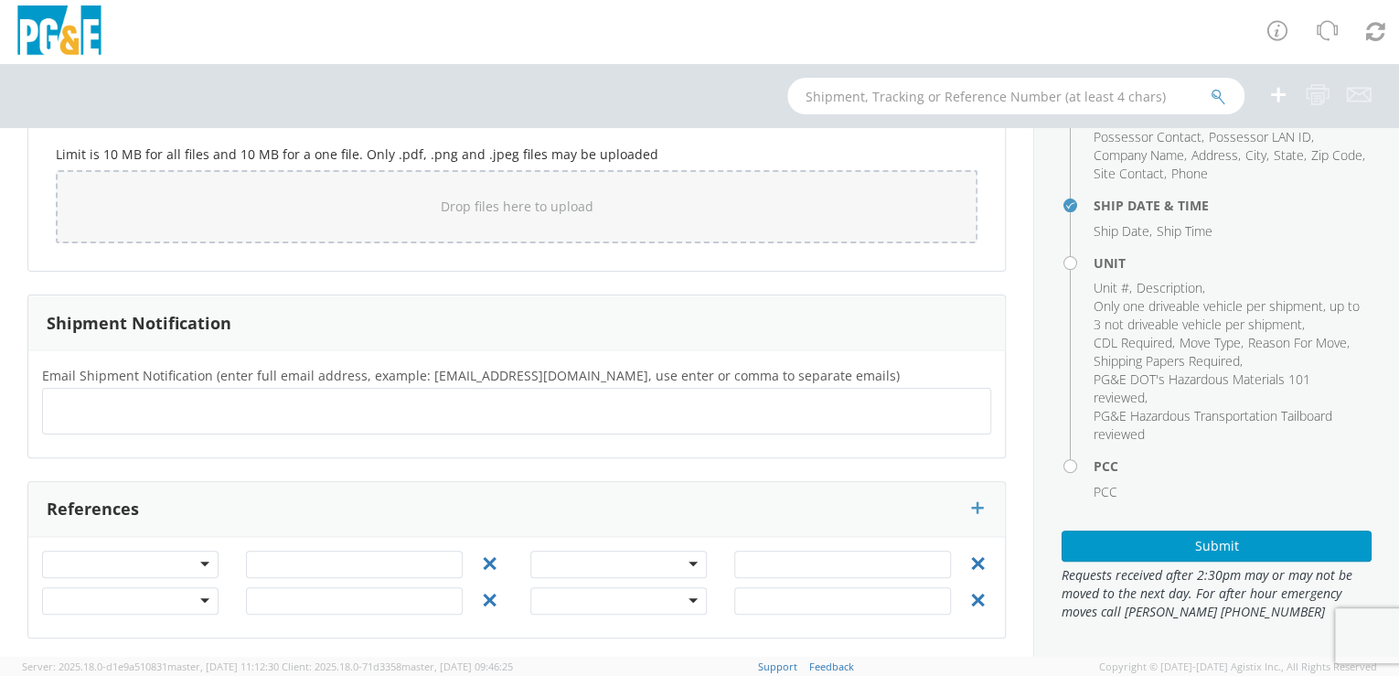
click at [59, 403] on input "text" at bounding box center [110, 411] width 120 height 27
paste input "A1TU"
type input "[EMAIL_ADDRESS][DOMAIN_NAME]"
click at [145, 445] on div "Email Shipment Notification (enter full email address, example: [EMAIL_ADDRESS]…" at bounding box center [516, 403] width 976 height 107
click at [313, 412] on input "text" at bounding box center [373, 411] width 120 height 27
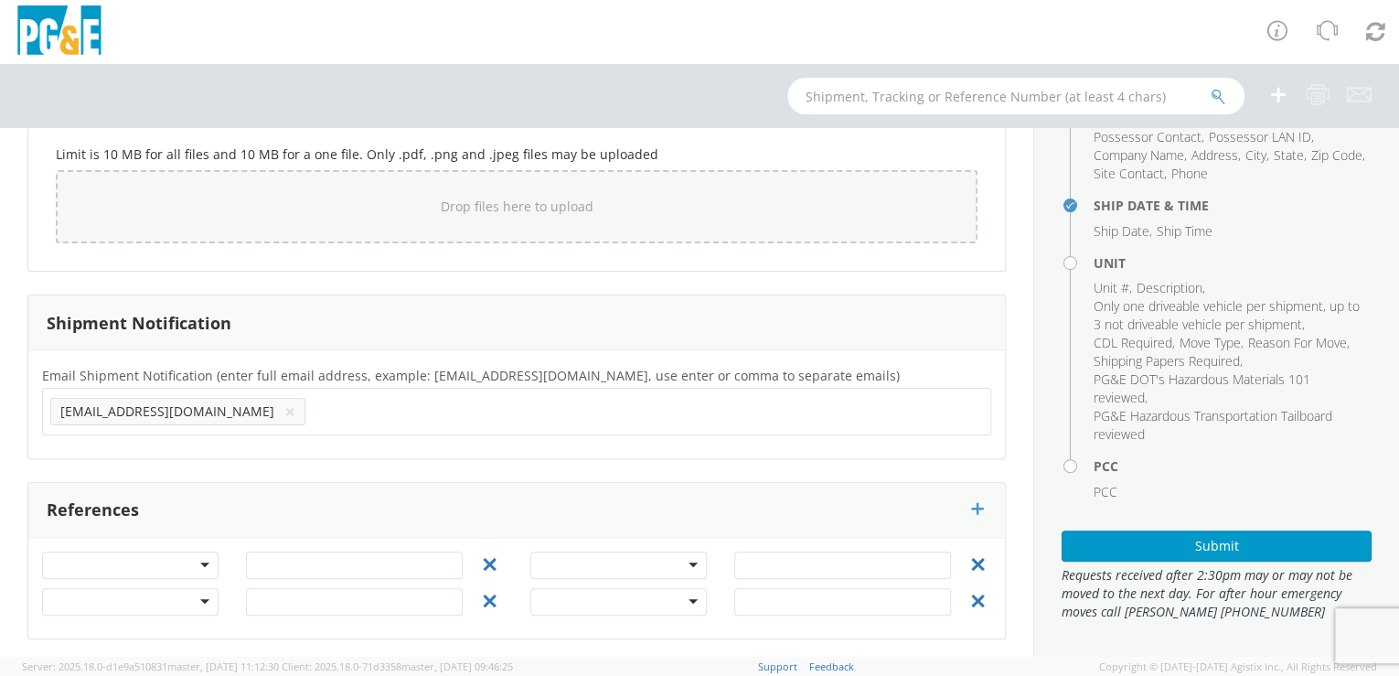
paste input "[EMAIL_ADDRESS][DOMAIN_NAME]"
type input "[EMAIL_ADDRESS][DOMAIN_NAME]"
click at [193, 442] on div "Email Shipment Notification (enter full email address, example: [EMAIL_ADDRESS]…" at bounding box center [516, 404] width 976 height 108
click at [574, 413] on input "text" at bounding box center [634, 411] width 120 height 27
paste input "[EMAIL_ADDRESS][DOMAIN_NAME]"
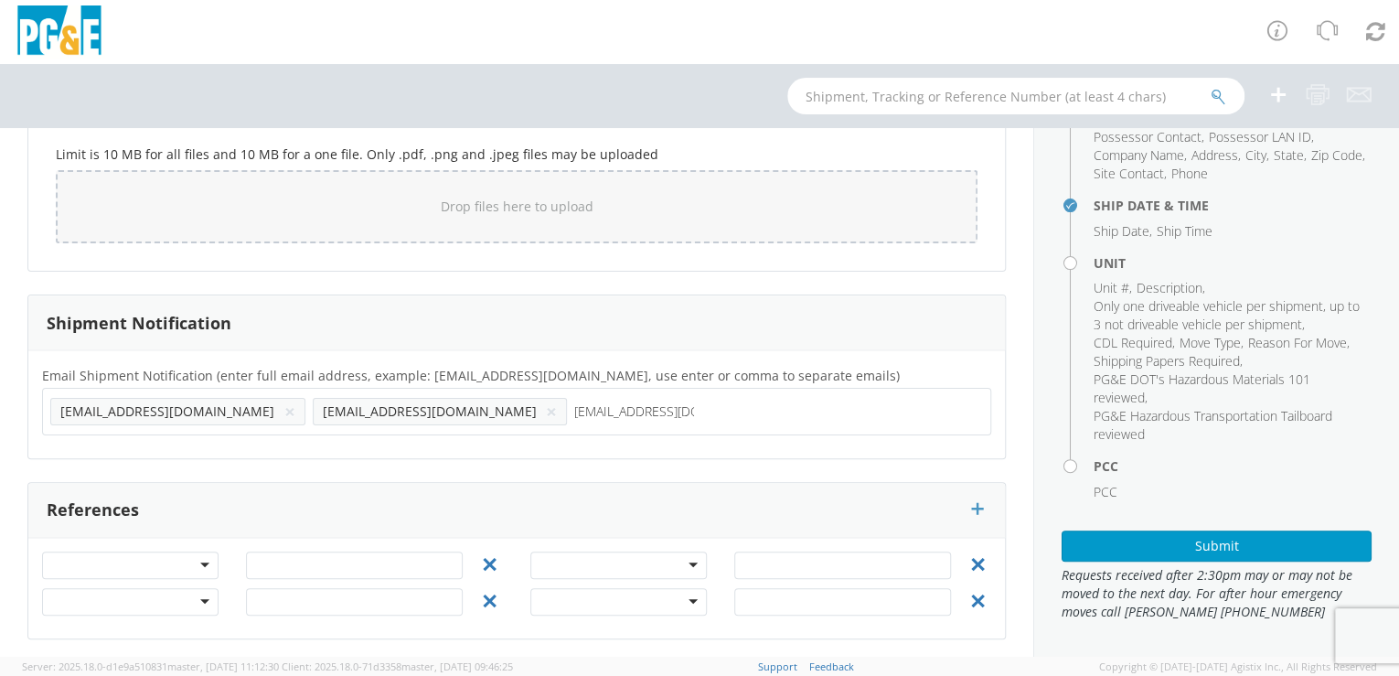
type input "[EMAIL_ADDRESS][DOMAIN_NAME]"
click at [325, 442] on div "Email Shipment Notification (enter full email address, example: [EMAIL_ADDRESS]…" at bounding box center [516, 404] width 976 height 108
click at [836, 410] on input "text" at bounding box center [896, 411] width 120 height 27
paste input "[EMAIL_ADDRESS][DOMAIN_NAME]"
type input "[EMAIL_ADDRESS][DOMAIN_NAME]"
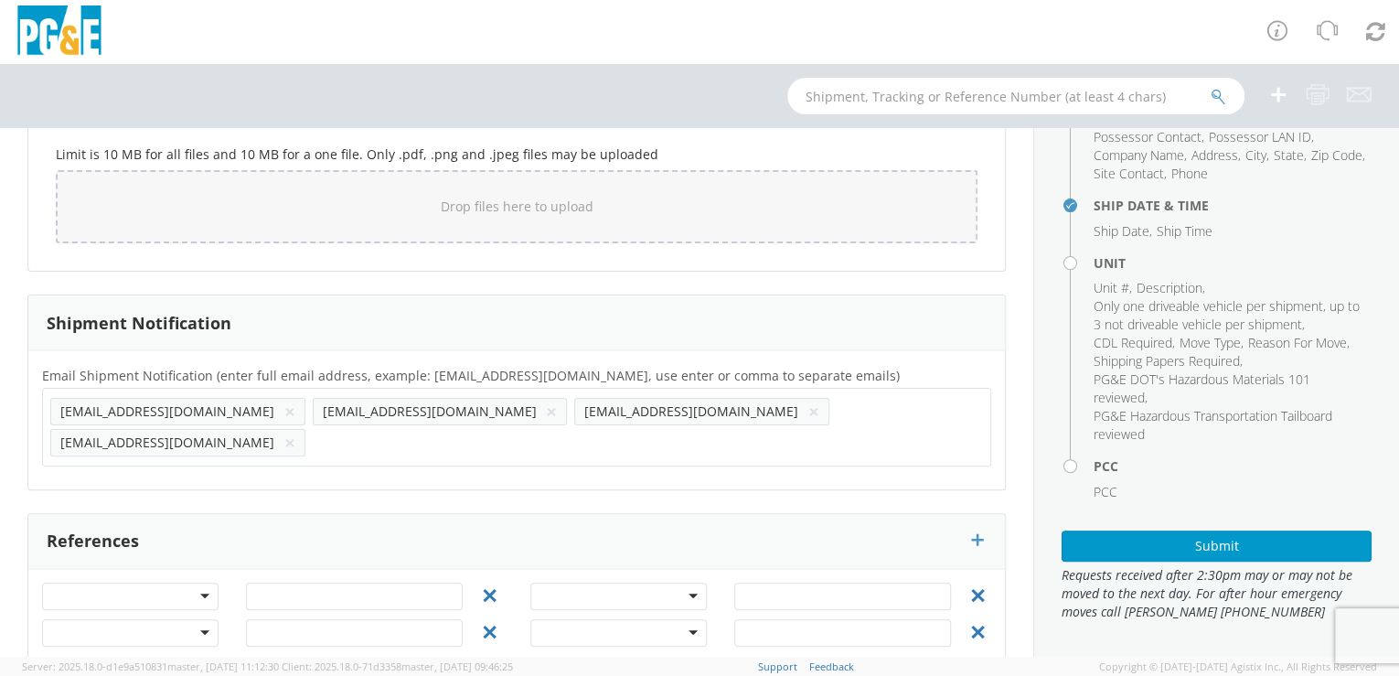
click at [460, 442] on div "Email Shipment Notification (enter full email address, example: [EMAIL_ADDRESS]…" at bounding box center [516, 419] width 976 height 139
click at [432, 429] on input "text" at bounding box center [373, 442] width 120 height 27
paste input "[EMAIL_ADDRESS][DOMAIN_NAME]"
type input "[EMAIL_ADDRESS][DOMAIN_NAME]"
click at [644, 442] on div "Email Shipment Notification (enter full email address, example: [EMAIL_ADDRESS]…" at bounding box center [516, 419] width 976 height 139
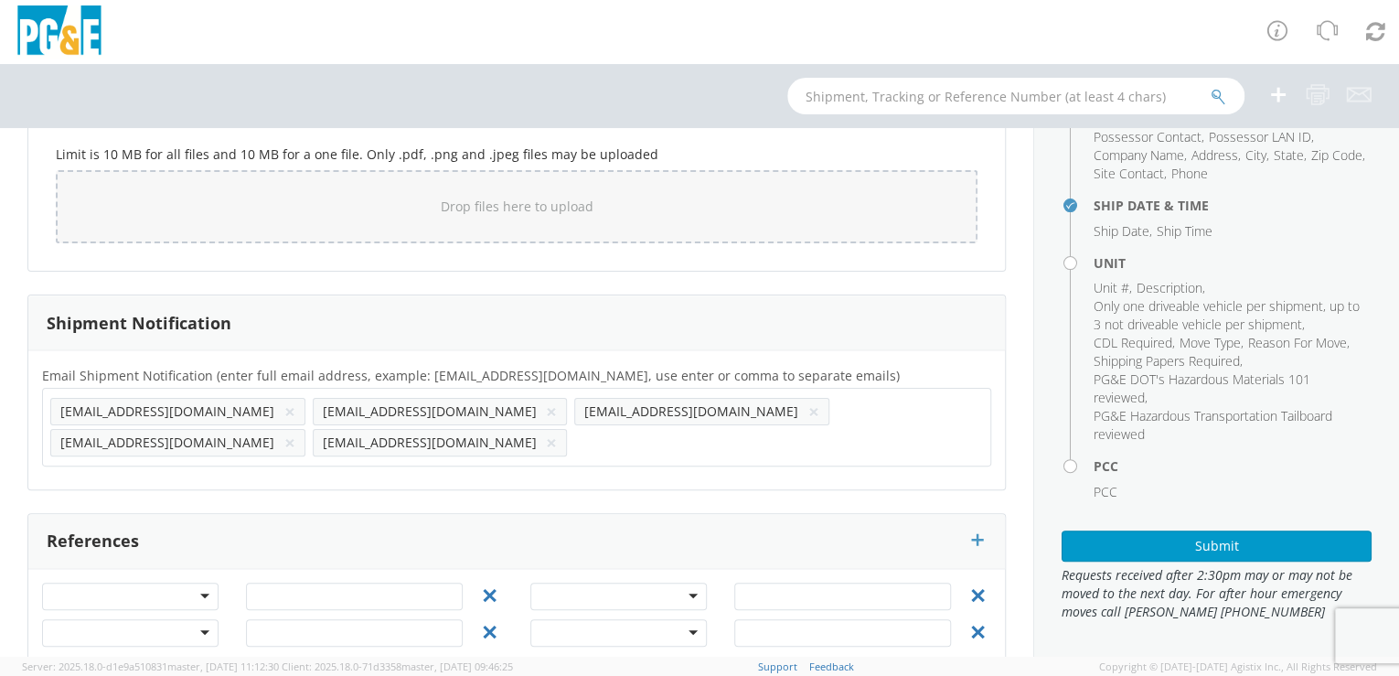
click at [694, 429] on input "text" at bounding box center [634, 442] width 120 height 27
paste input "[EMAIL_ADDRESS][DOMAIN_NAME]"
type input "[EMAIL_ADDRESS][DOMAIN_NAME]"
click at [757, 441] on div "Email Shipment Notification (enter full email address, example: [EMAIL_ADDRESS]…" at bounding box center [516, 419] width 976 height 139
click at [836, 445] on input "text" at bounding box center [896, 442] width 120 height 27
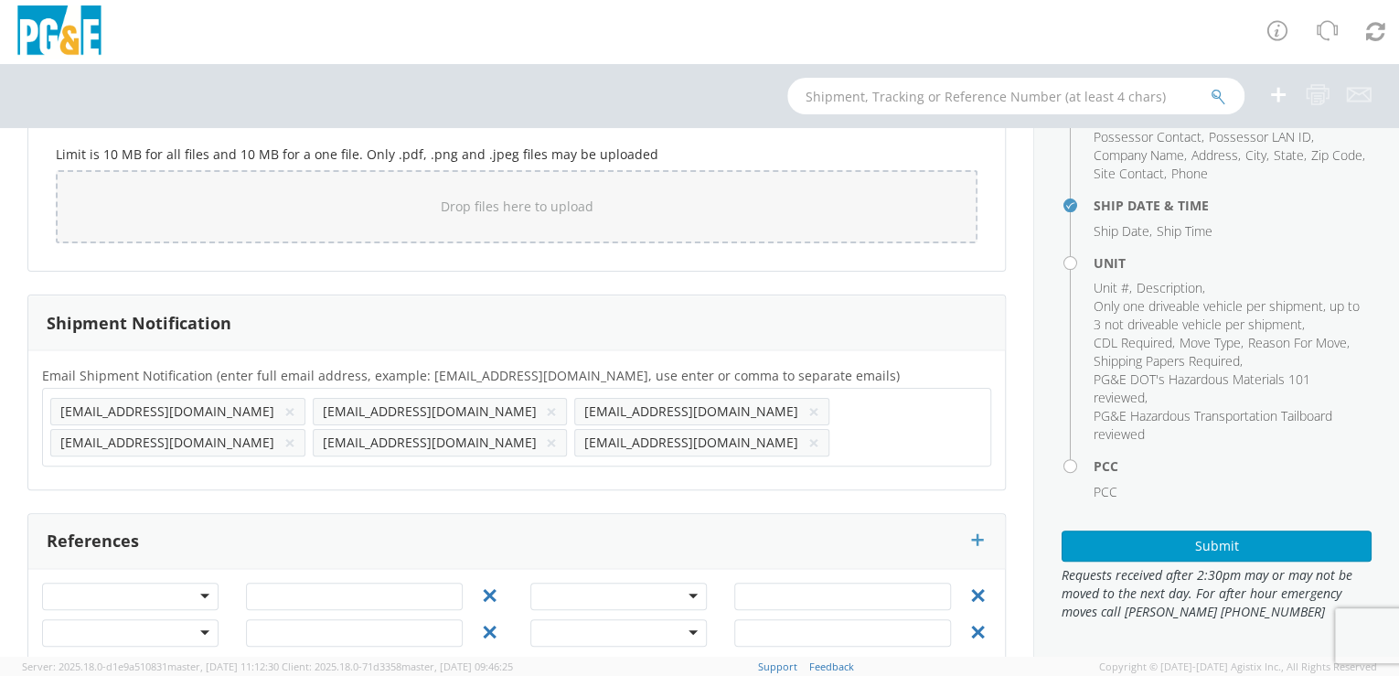
paste input "[EMAIL_ADDRESS][DOMAIN_NAME]"
type input "[EMAIL_ADDRESS][DOMAIN_NAME]"
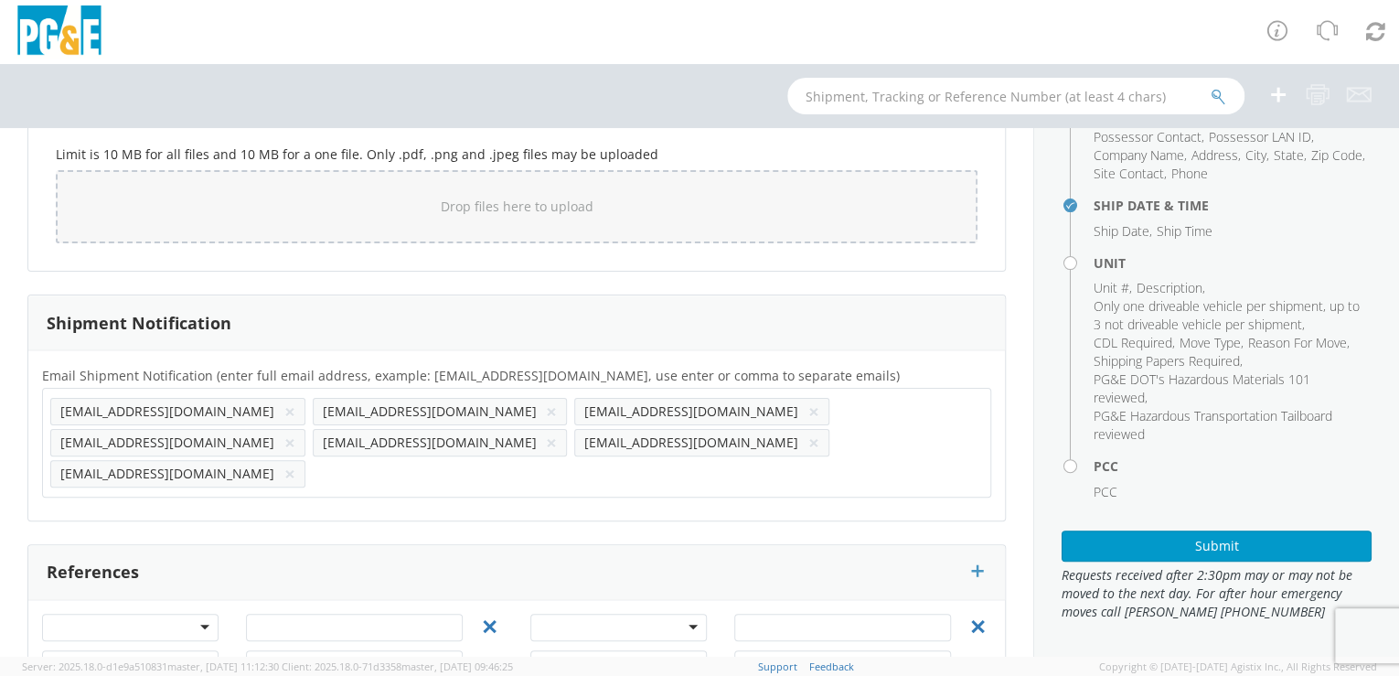
click at [78, 475] on div "Email Shipment Notification (enter full email address, example: [EMAIL_ADDRESS]…" at bounding box center [516, 435] width 976 height 170
click at [313, 460] on input "text" at bounding box center [373, 473] width 120 height 27
paste input "[EMAIL_ADDRESS][DOMAIN_NAME]"
type input "[EMAIL_ADDRESS][DOMAIN_NAME]"
click at [199, 479] on div "Email Shipment Notification (enter full email address, example: [EMAIL_ADDRESS]…" at bounding box center [516, 435] width 976 height 170
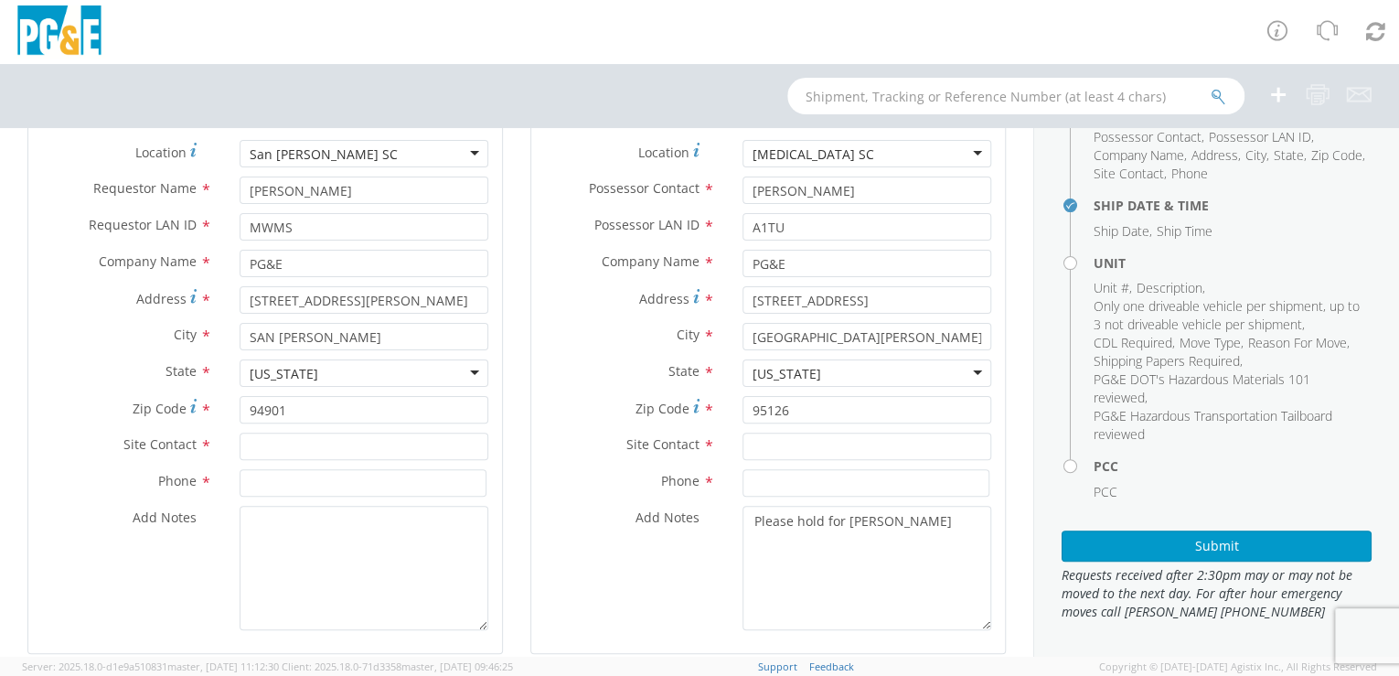
scroll to position [146, 0]
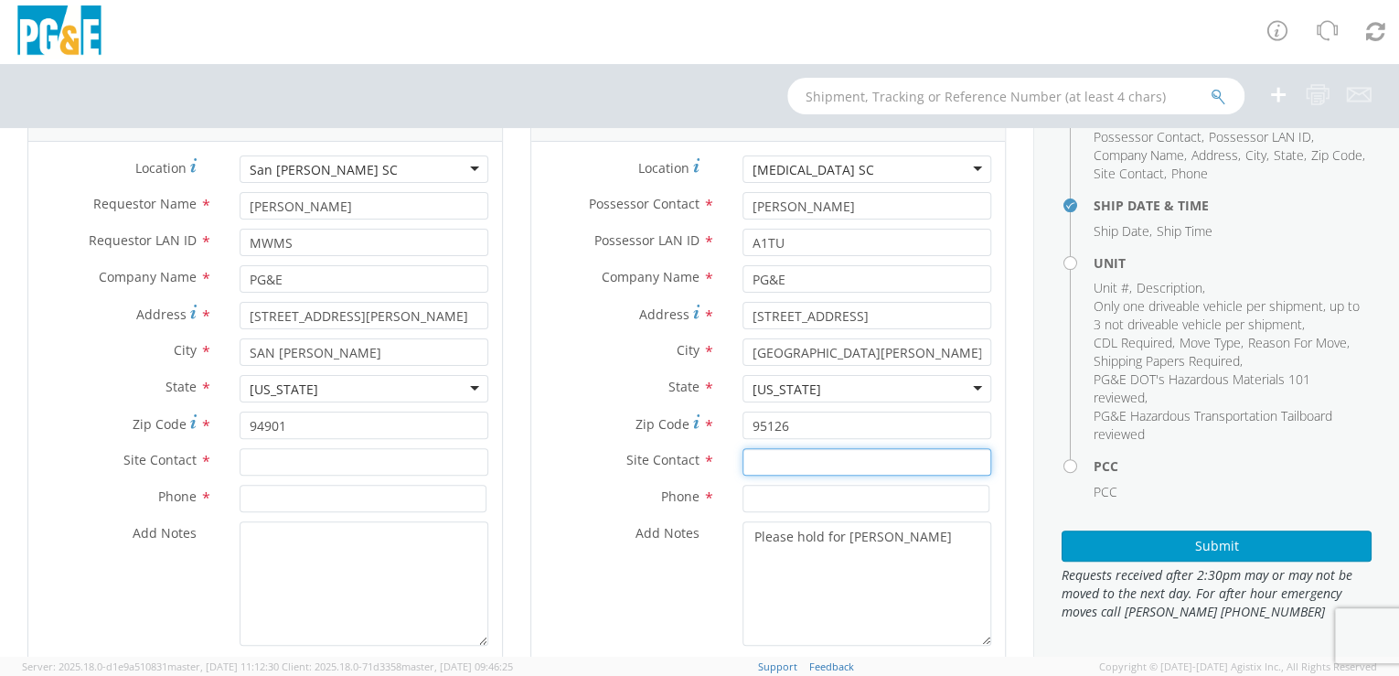
click at [747, 466] on input "text" at bounding box center [866, 461] width 249 height 27
paste input "[PERSON_NAME]"
type input "[PERSON_NAME]"
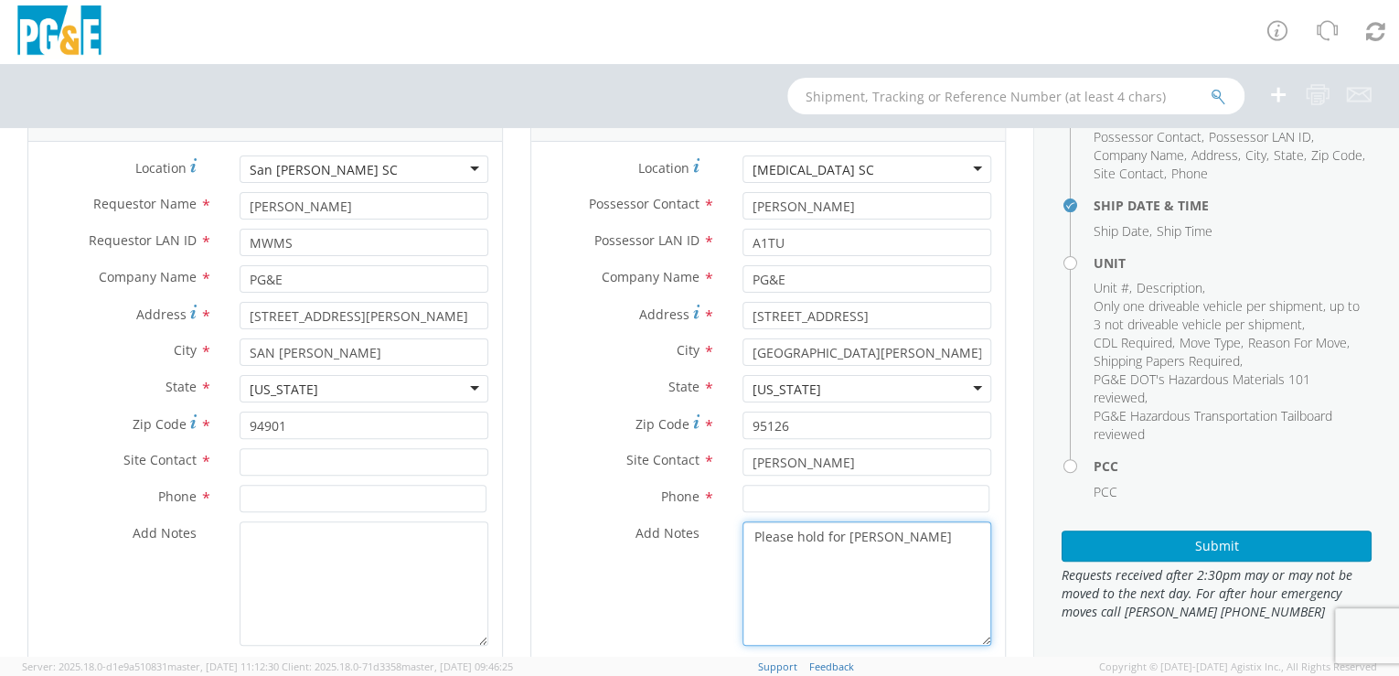
click at [789, 605] on textarea "Please hold for [PERSON_NAME]" at bounding box center [866, 583] width 249 height 124
click at [759, 501] on input at bounding box center [865, 497] width 247 height 27
paste input "[PHONE_NUMBER]"
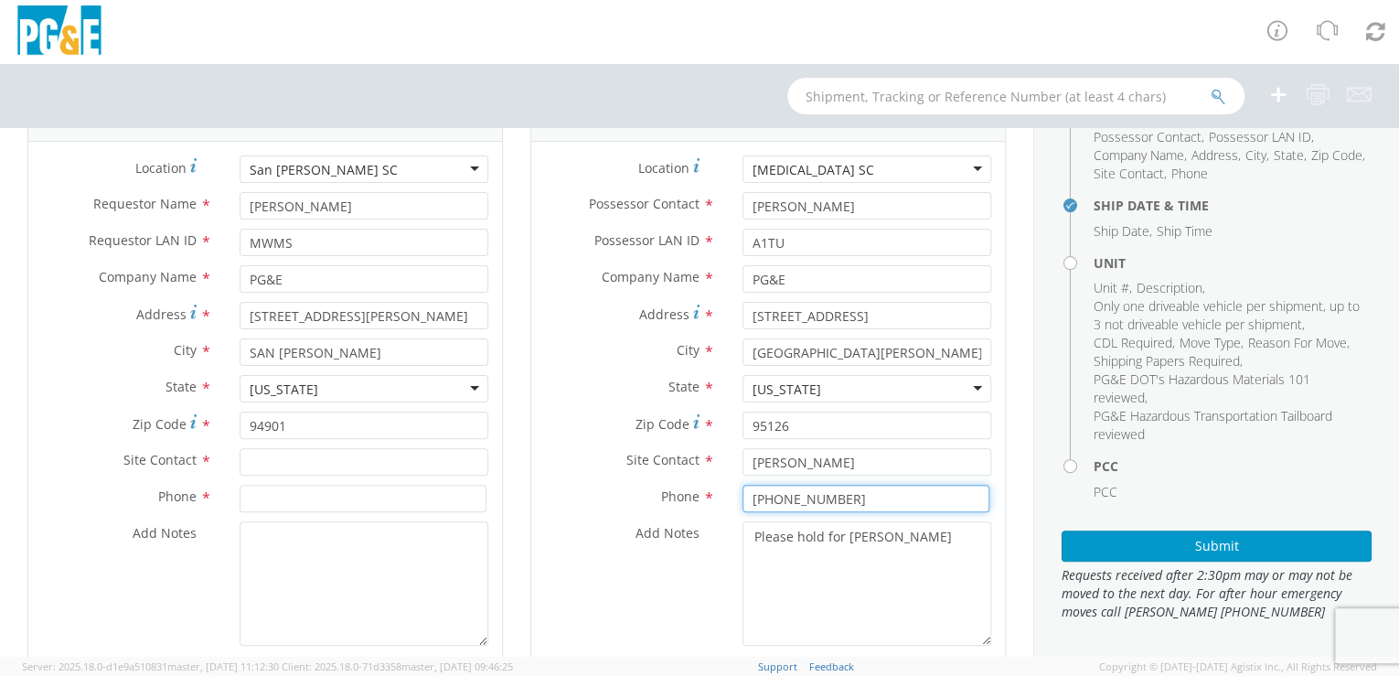
type input "[PHONE_NUMBER]"
click at [779, 578] on textarea "Please hold for [PERSON_NAME]" at bounding box center [866, 583] width 249 height 124
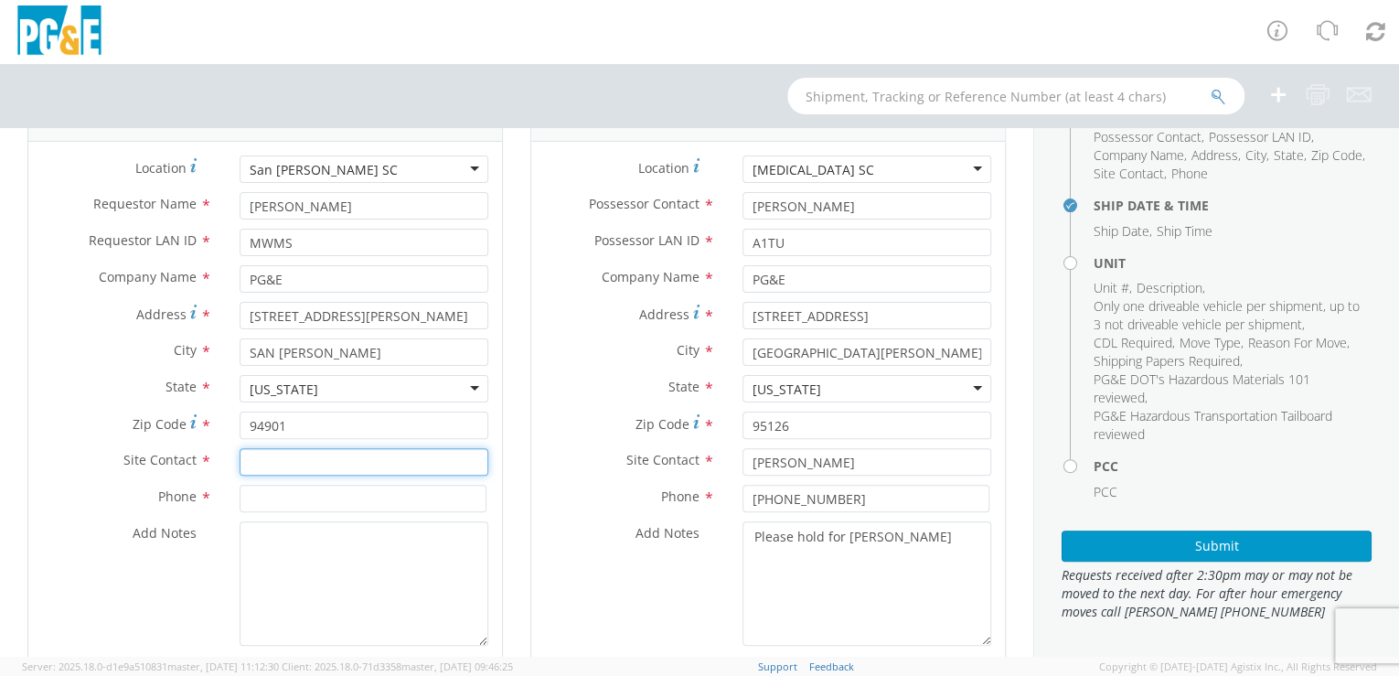
click at [257, 466] on input "text" at bounding box center [363, 461] width 249 height 27
paste input "[PERSON_NAME]"
type input "[PERSON_NAME]"
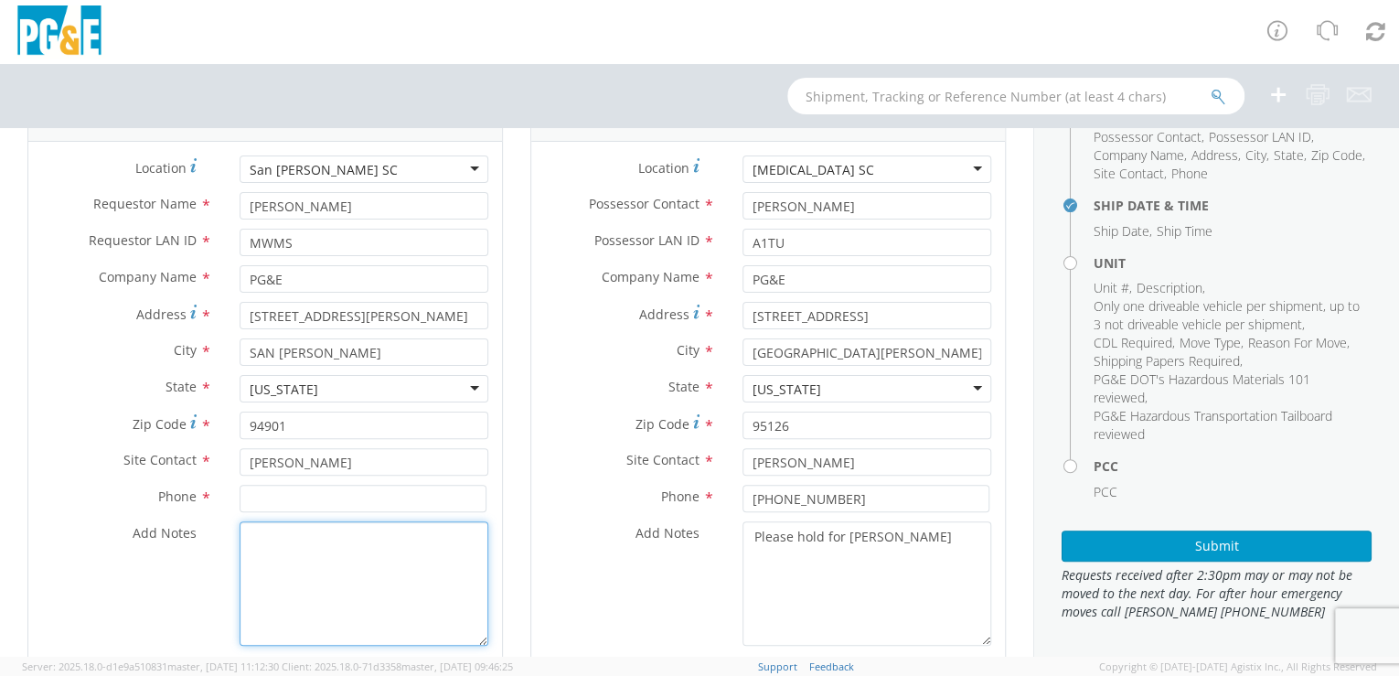
click at [271, 543] on textarea "Add Notes *" at bounding box center [363, 583] width 249 height 124
click at [261, 499] on input at bounding box center [362, 497] width 247 height 27
paste input "[PHONE_NUMBER]"
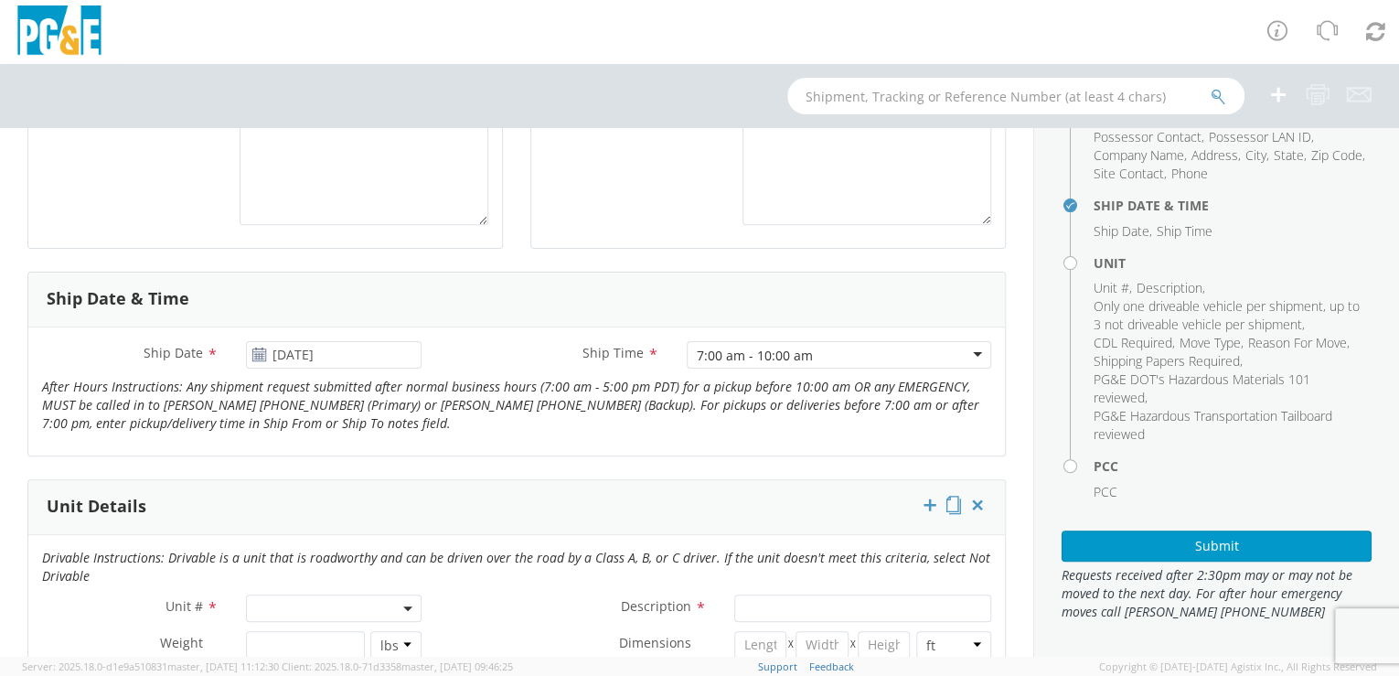
scroll to position [574, 0]
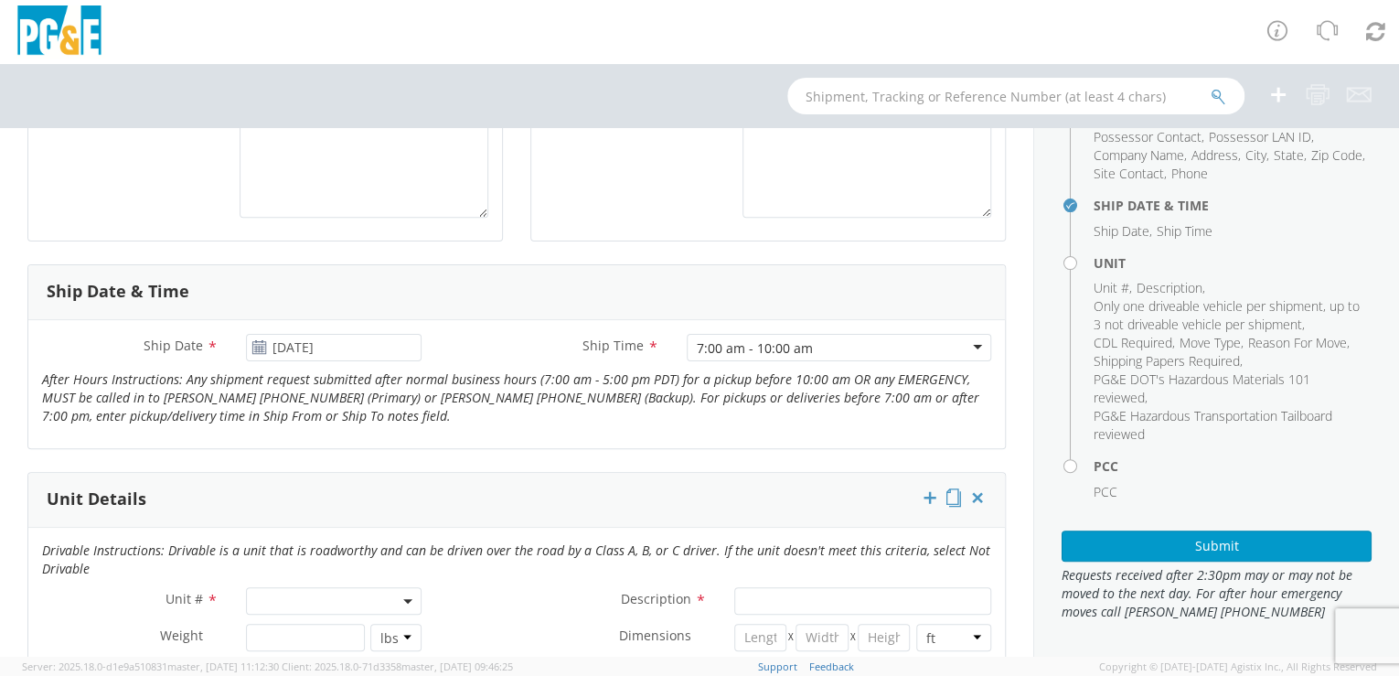
type input "[PHONE_NUMBER]"
click at [268, 594] on span at bounding box center [334, 600] width 176 height 27
paste input "B80985"
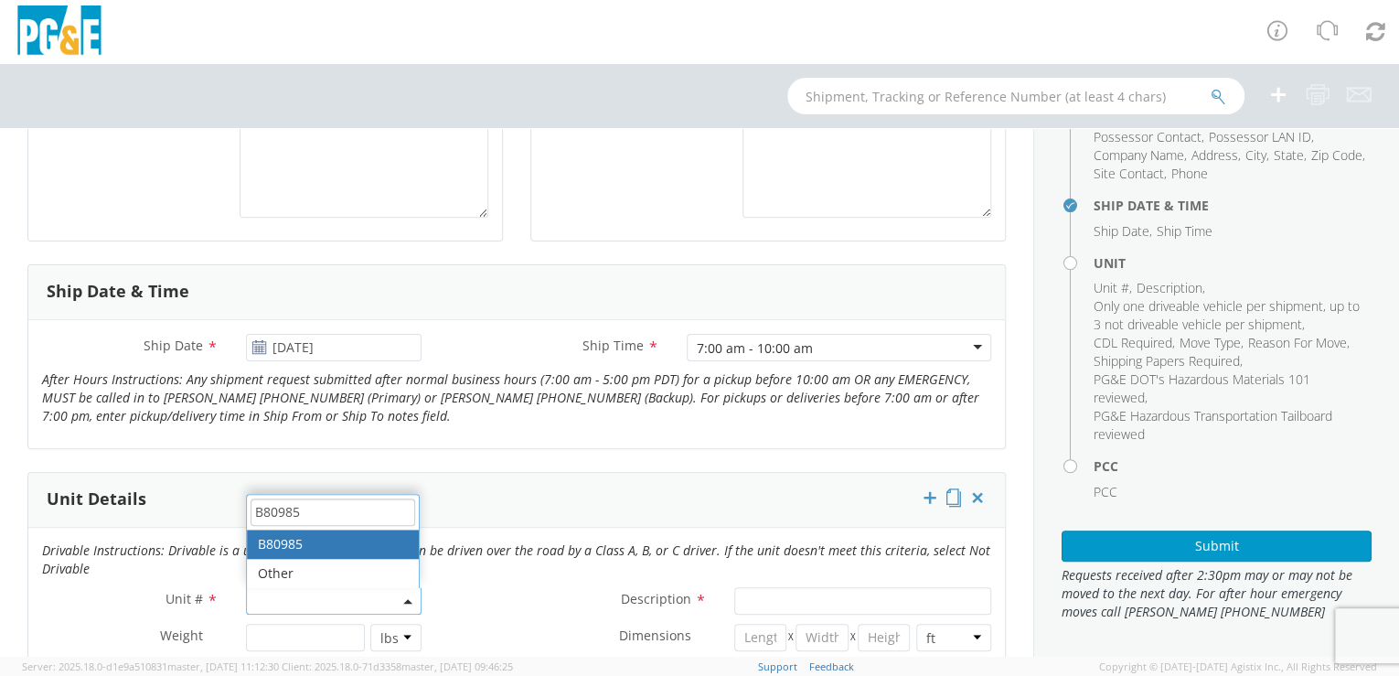
type input "B80985"
type input "SUV; COMPACT 4X4"
type input "4730"
select select "B80985"
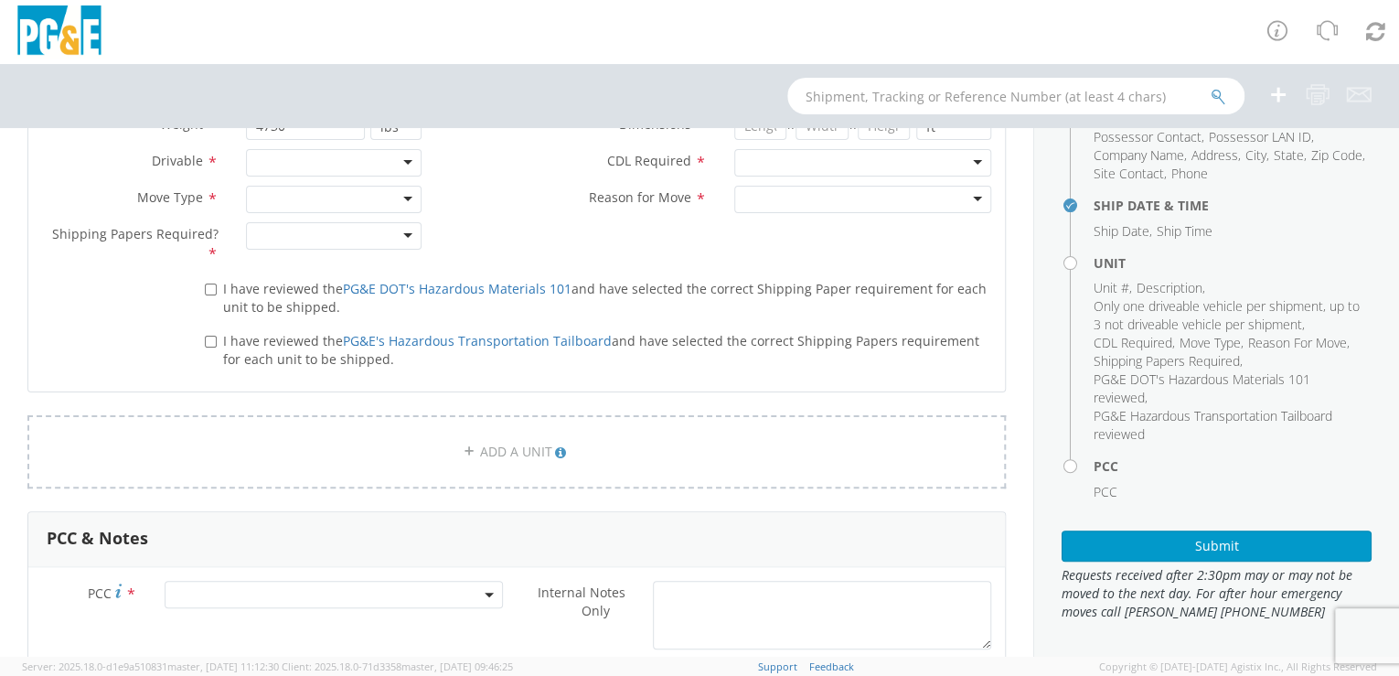
scroll to position [965, 0]
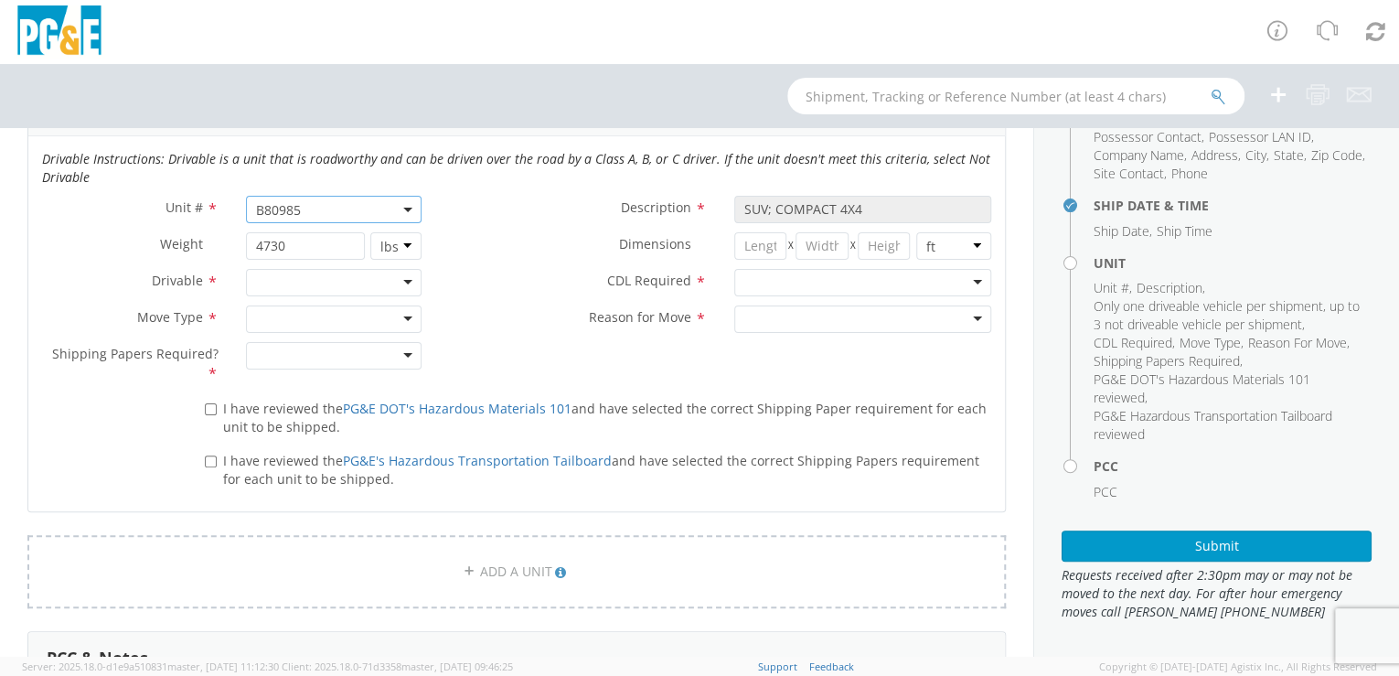
click at [404, 282] on div at bounding box center [334, 282] width 176 height 27
click at [399, 318] on div at bounding box center [334, 318] width 176 height 27
click at [402, 350] on div at bounding box center [334, 355] width 176 height 27
click at [209, 406] on input "I have reviewed the PG&E DOT's Hazardous Materials 101 and have selected the co…" at bounding box center [211, 409] width 12 height 12
checkbox input "true"
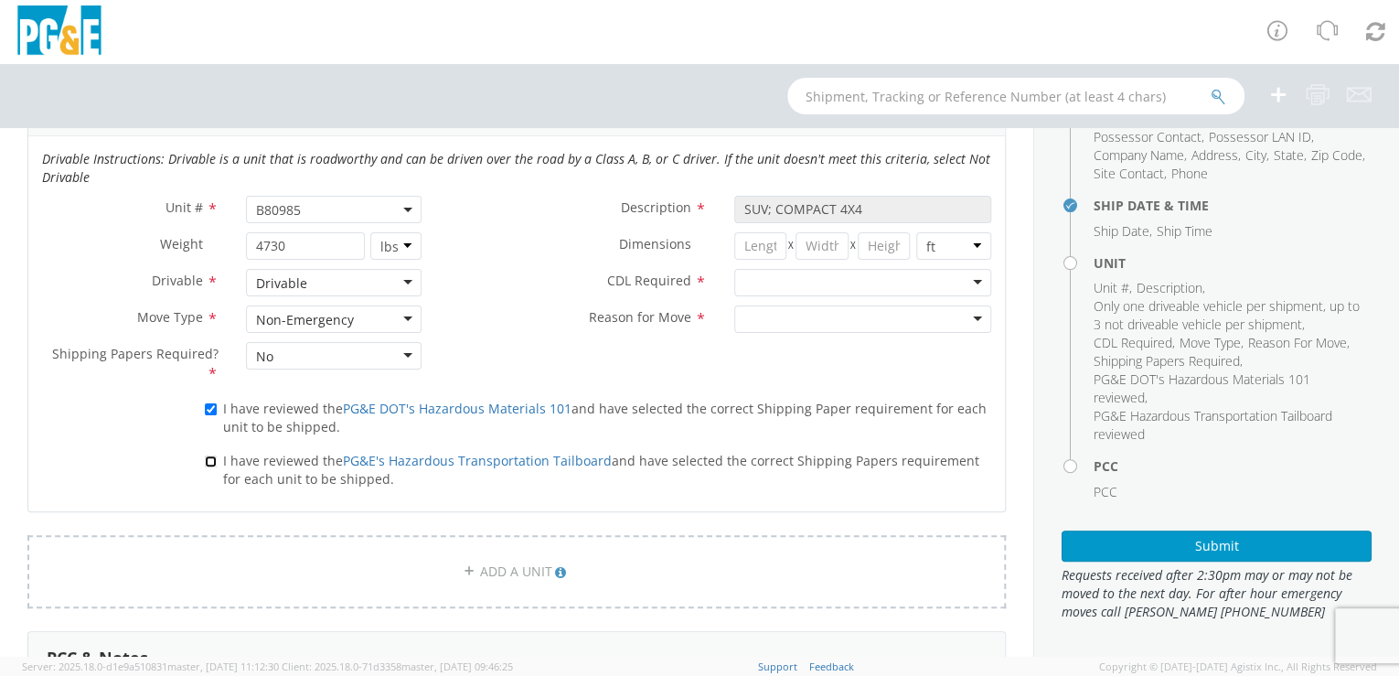
click at [208, 457] on input "I have reviewed the PG&E's Hazardous Transportation Tailboard and have selected…" at bounding box center [211, 461] width 12 height 12
checkbox input "true"
click at [966, 282] on div at bounding box center [863, 282] width 258 height 27
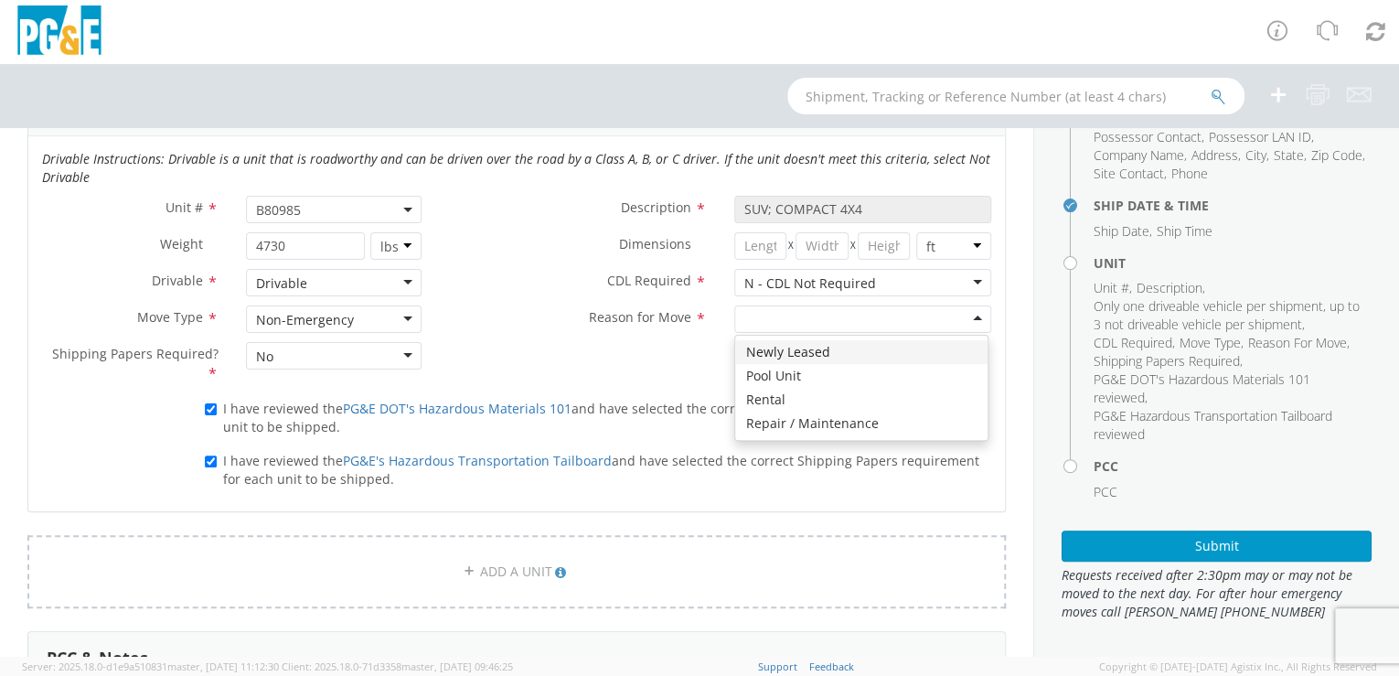
click at [963, 314] on div at bounding box center [863, 318] width 258 height 27
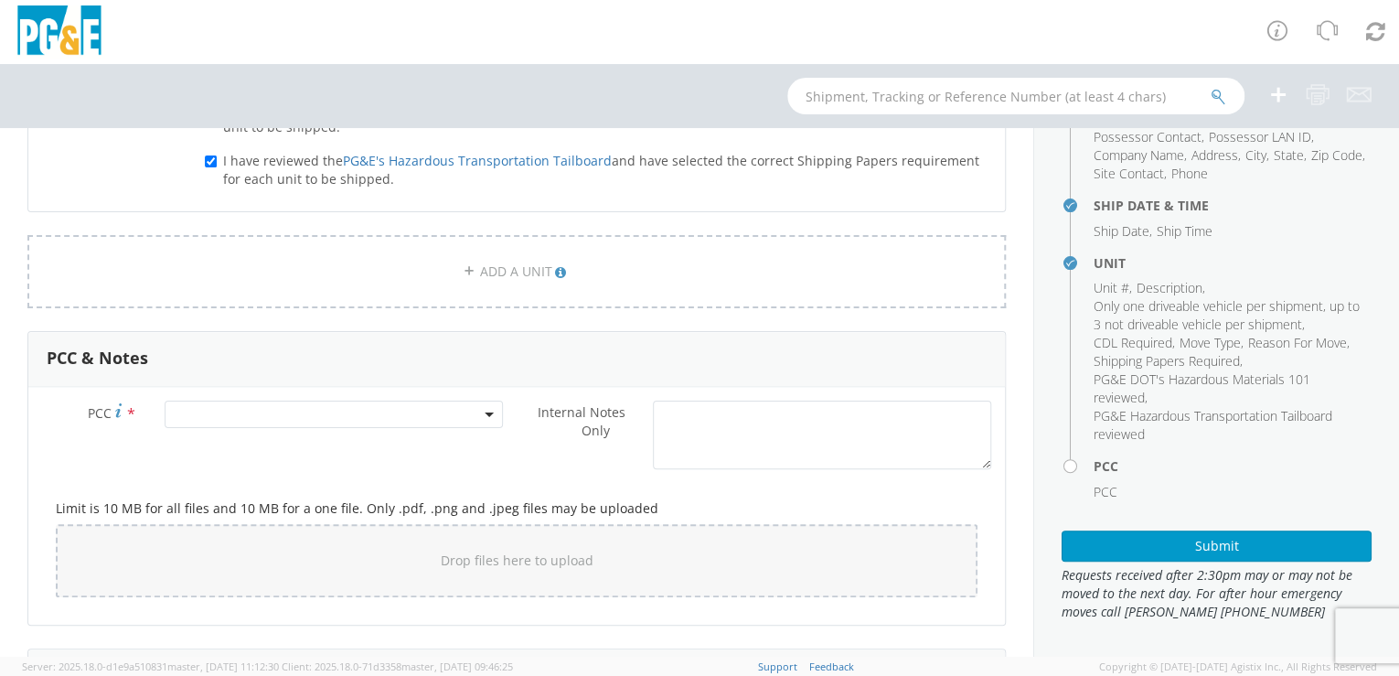
scroll to position [1269, 0]
click at [204, 410] on span at bounding box center [334, 410] width 339 height 27
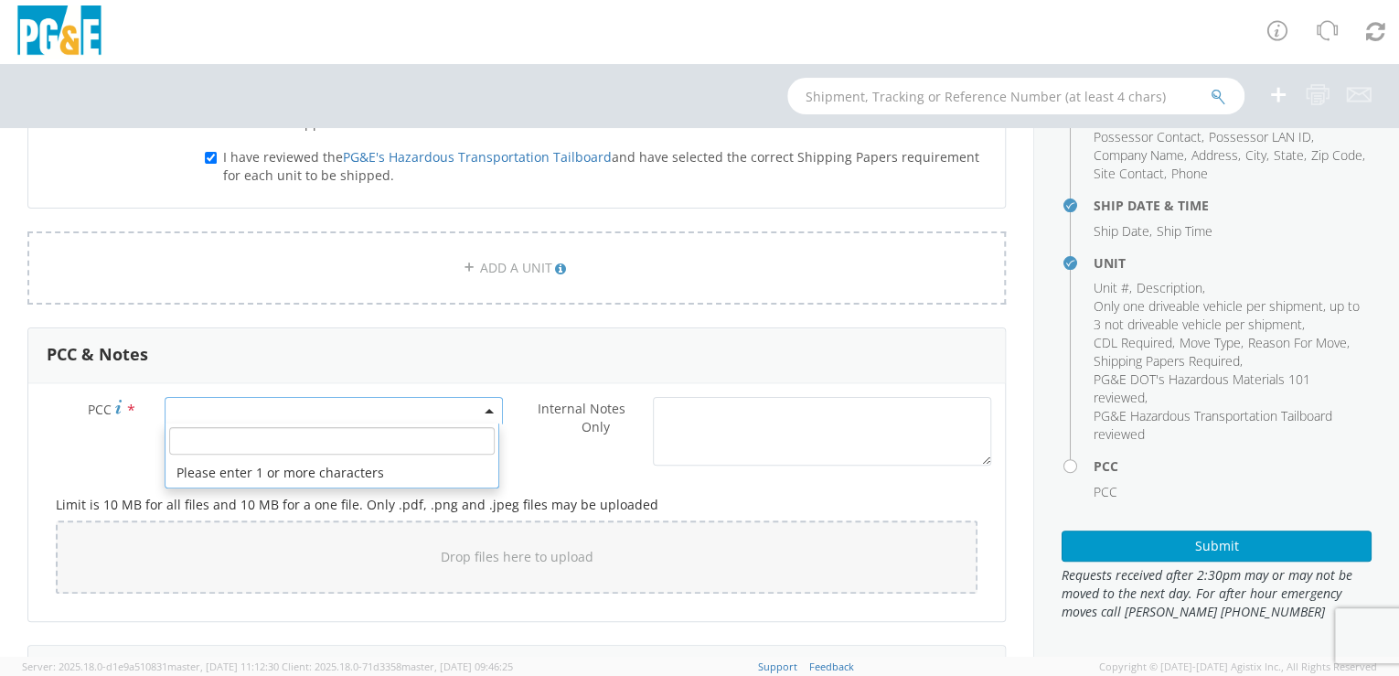
click at [225, 437] on input "number" at bounding box center [331, 440] width 325 height 27
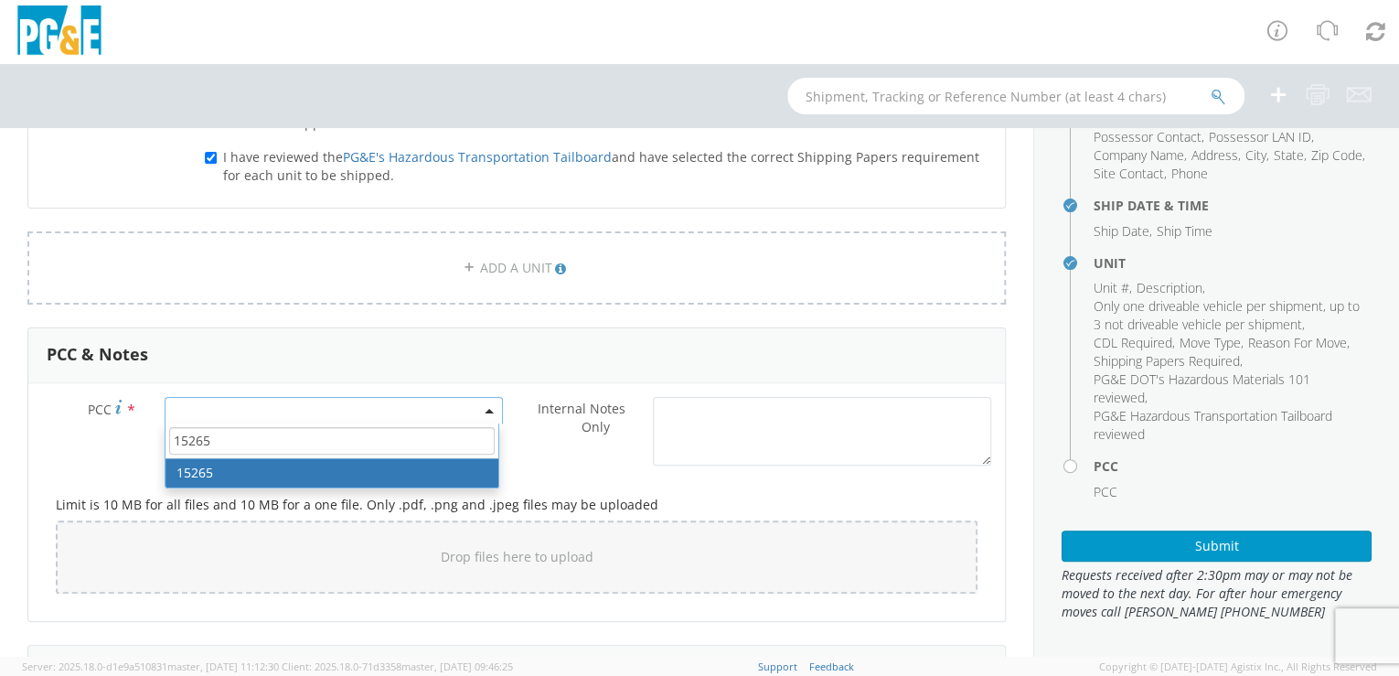
type input "15265"
select select "15265"
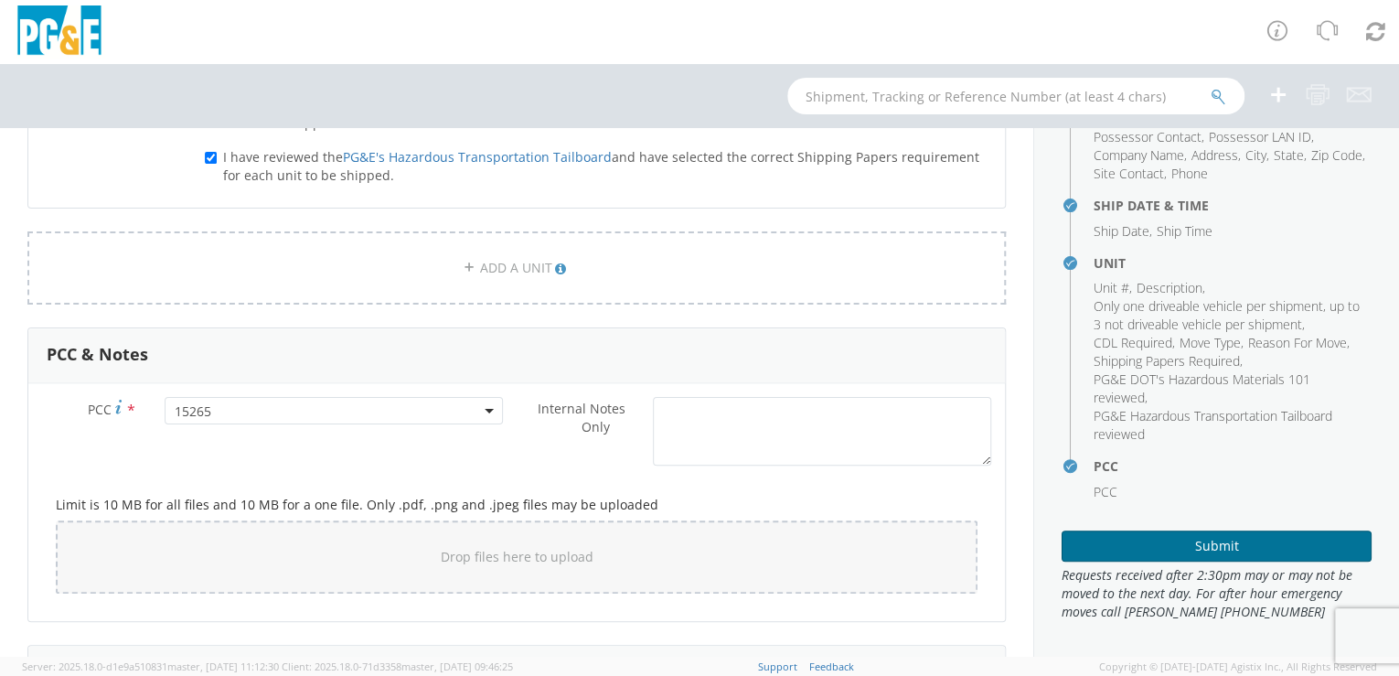
click at [1165, 548] on button "Submit" at bounding box center [1216, 545] width 310 height 31
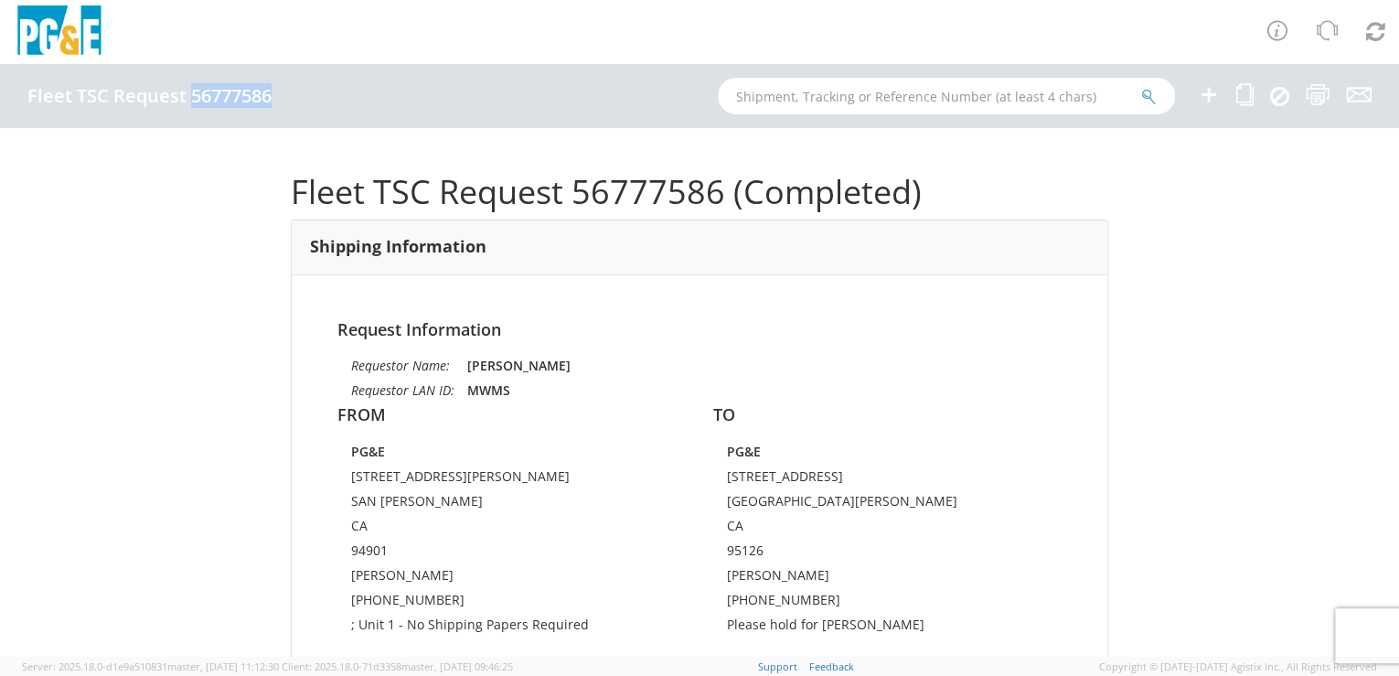
drag, startPoint x: 190, startPoint y: 94, endPoint x: 271, endPoint y: 95, distance: 80.4
click at [271, 95] on h4 "Fleet TSC Request 56777586" at bounding box center [149, 96] width 244 height 20
drag, startPoint x: 271, startPoint y: 95, endPoint x: 256, endPoint y: 95, distance: 14.6
copy h4 "56777586"
